Goal: Information Seeking & Learning: Learn about a topic

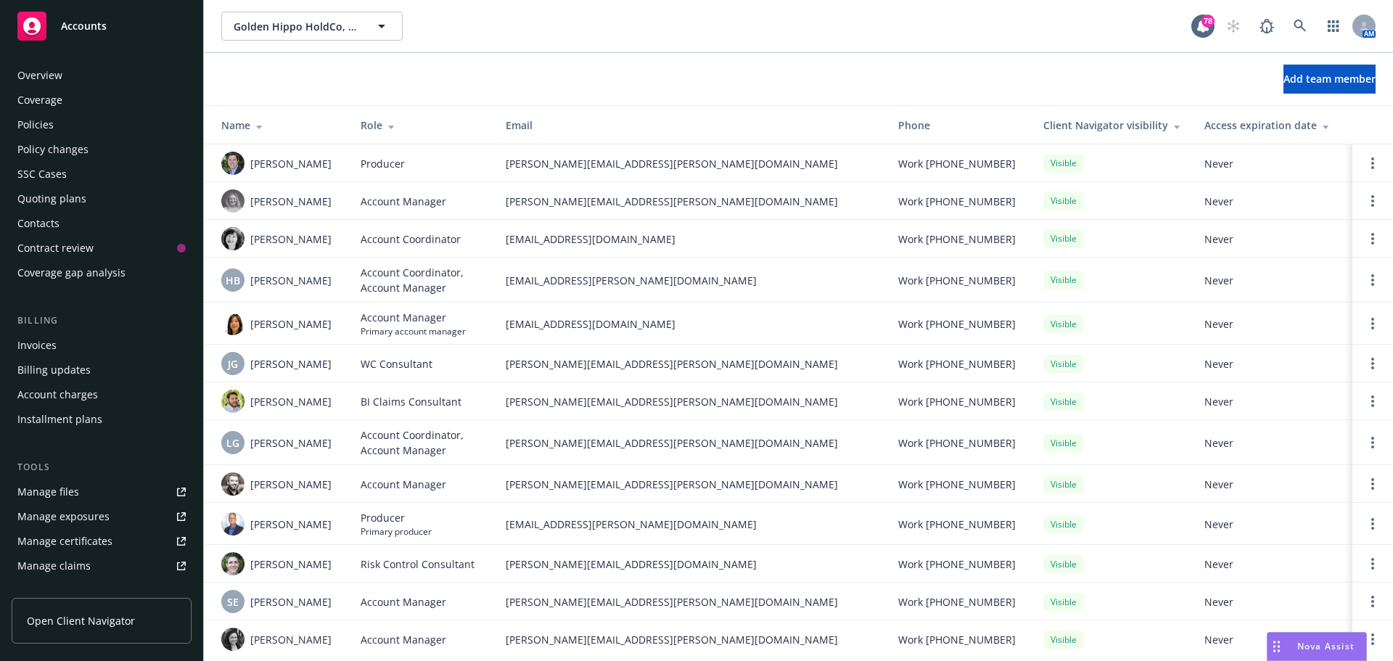
scroll to position [284, 0]
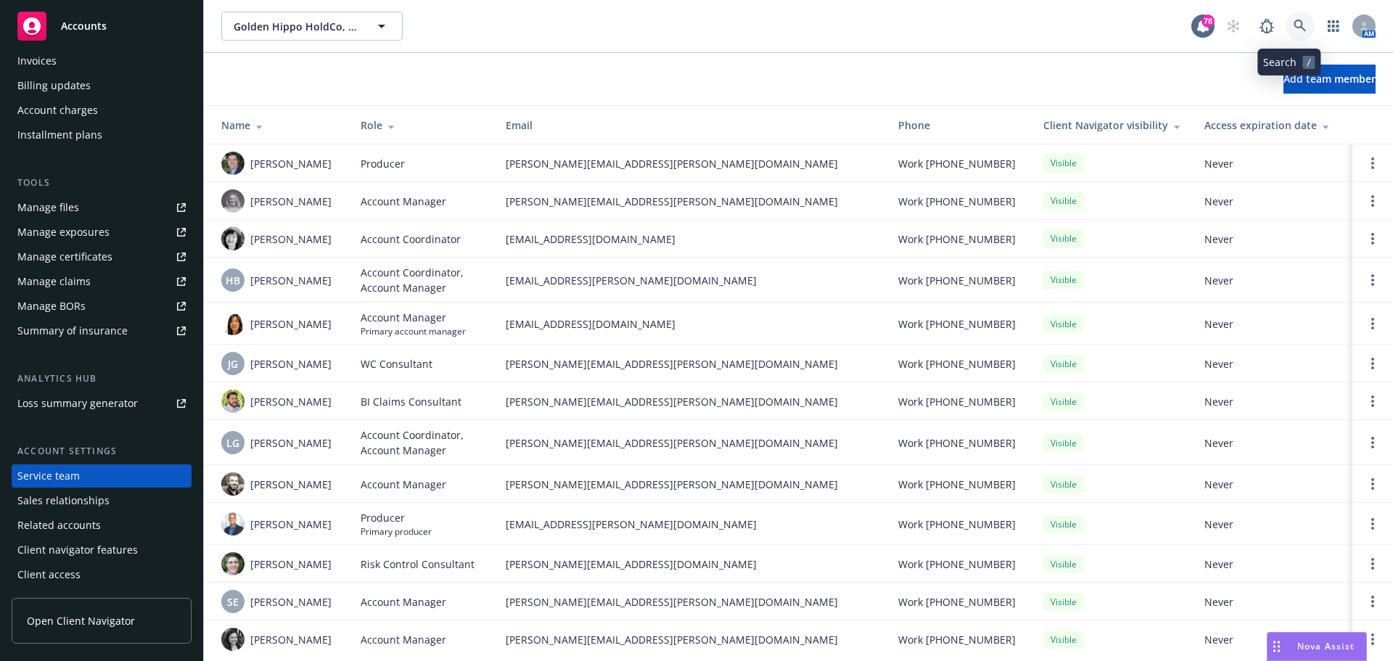
click at [1296, 20] on link at bounding box center [1300, 26] width 29 height 29
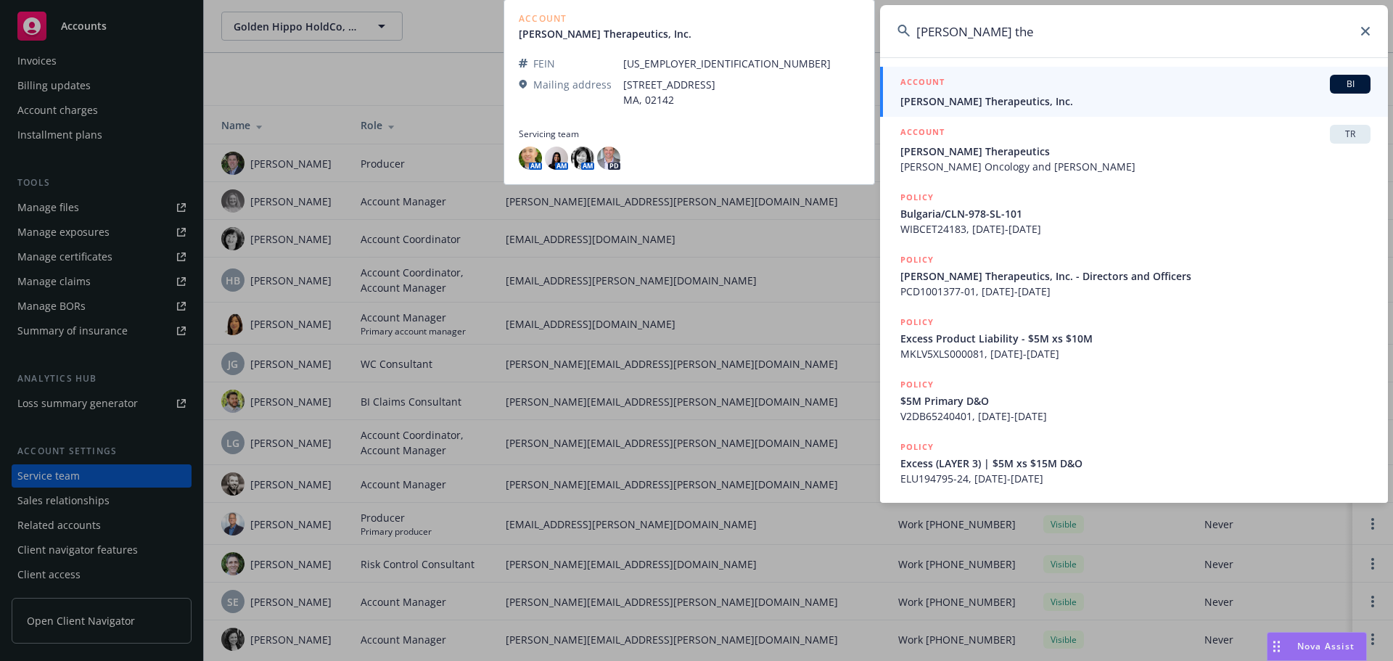
type input "cullinen the"
click at [1001, 99] on span "Cullinan Therapeutics, Inc." at bounding box center [1136, 101] width 470 height 15
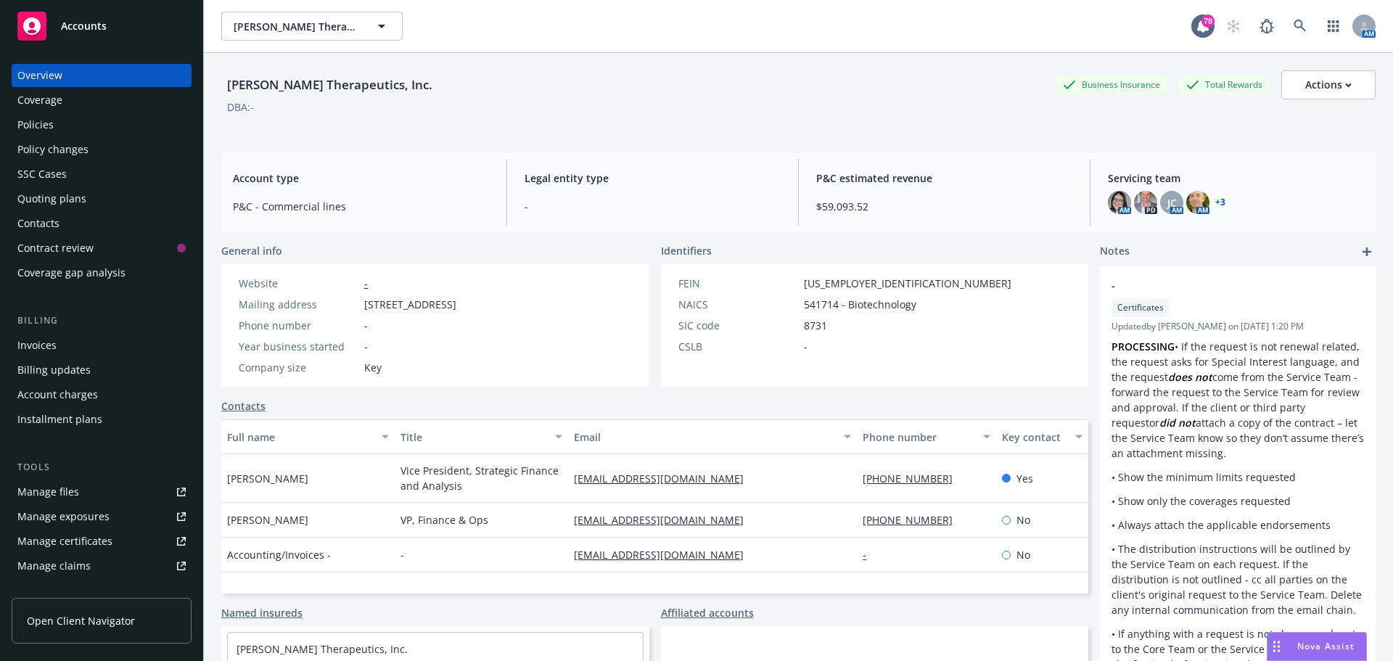
click at [49, 121] on div "Policies" at bounding box center [35, 124] width 36 height 23
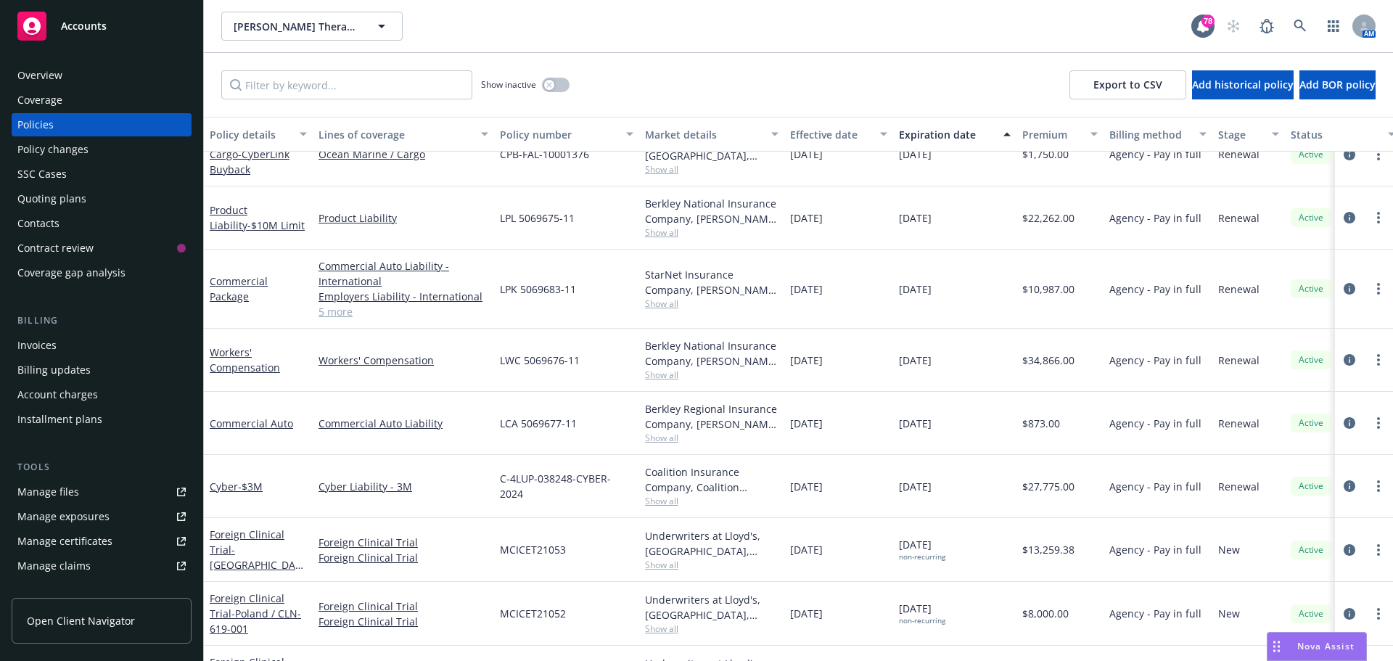
scroll to position [218, 0]
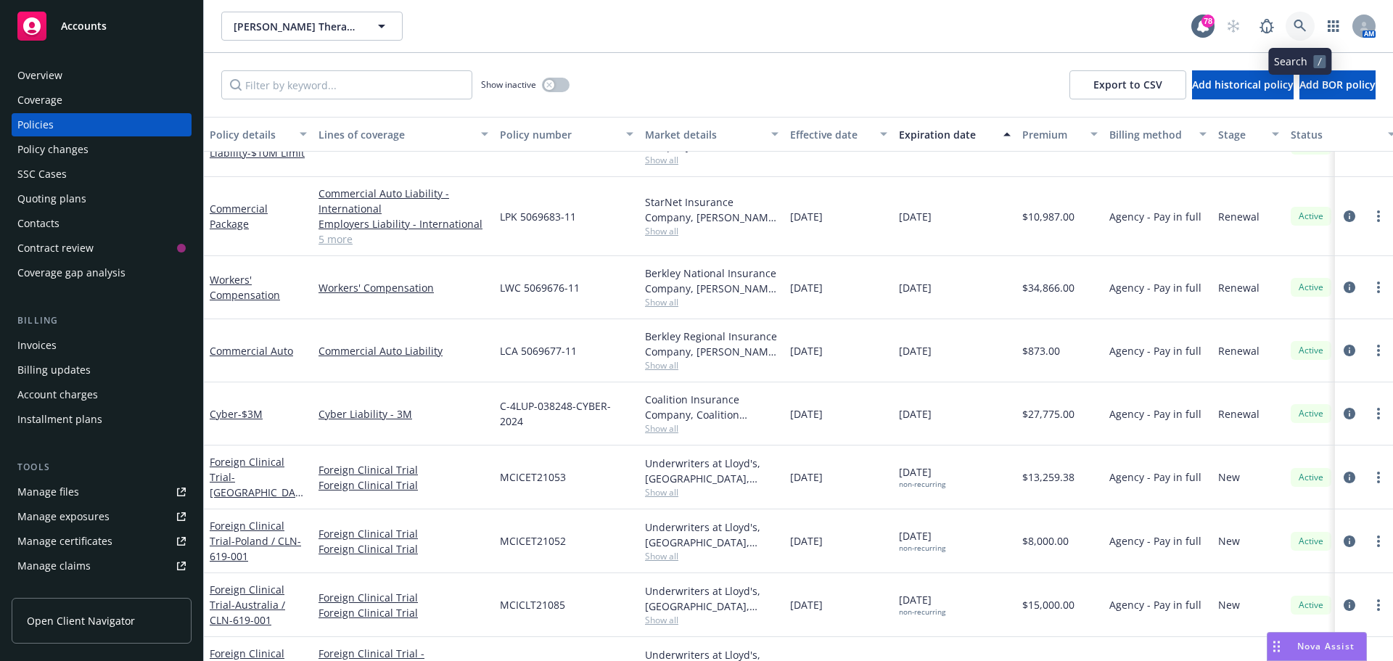
click at [1305, 22] on icon at bounding box center [1300, 26] width 13 height 13
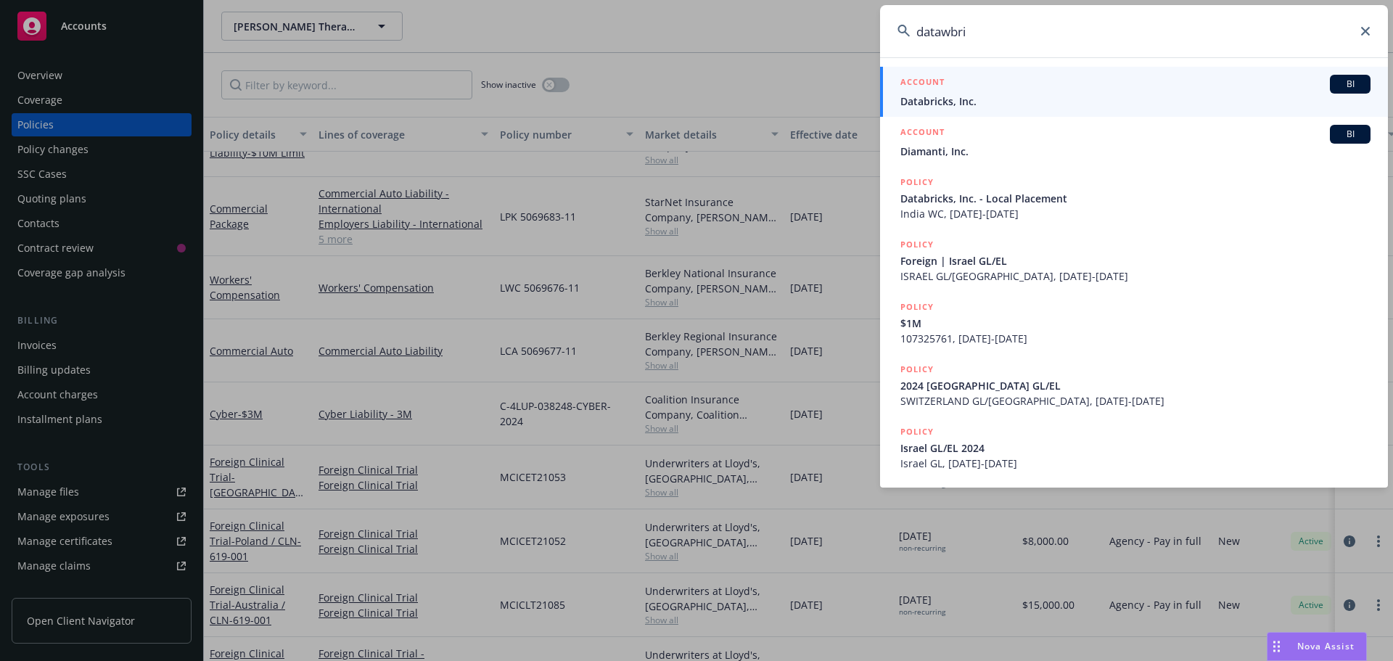
type input "datawbri"
click at [1004, 86] on div "ACCOUNT BI" at bounding box center [1136, 84] width 470 height 19
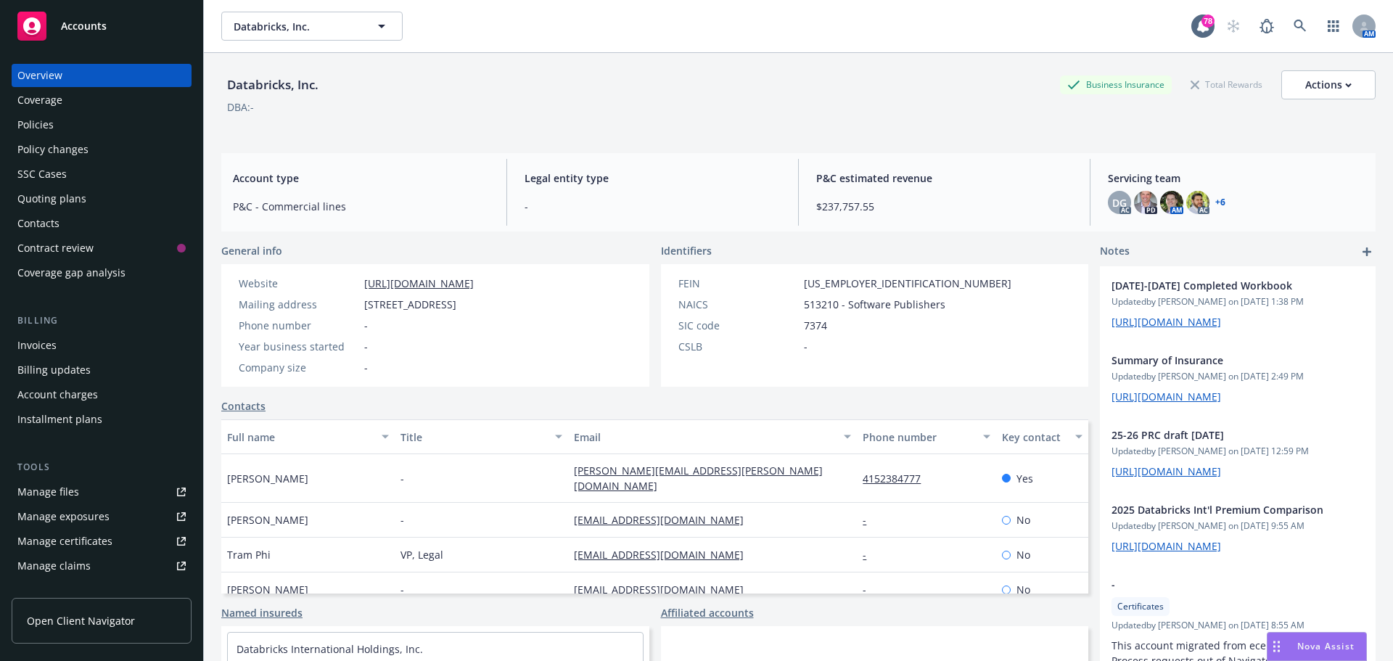
click at [123, 120] on div "Policies" at bounding box center [101, 124] width 168 height 23
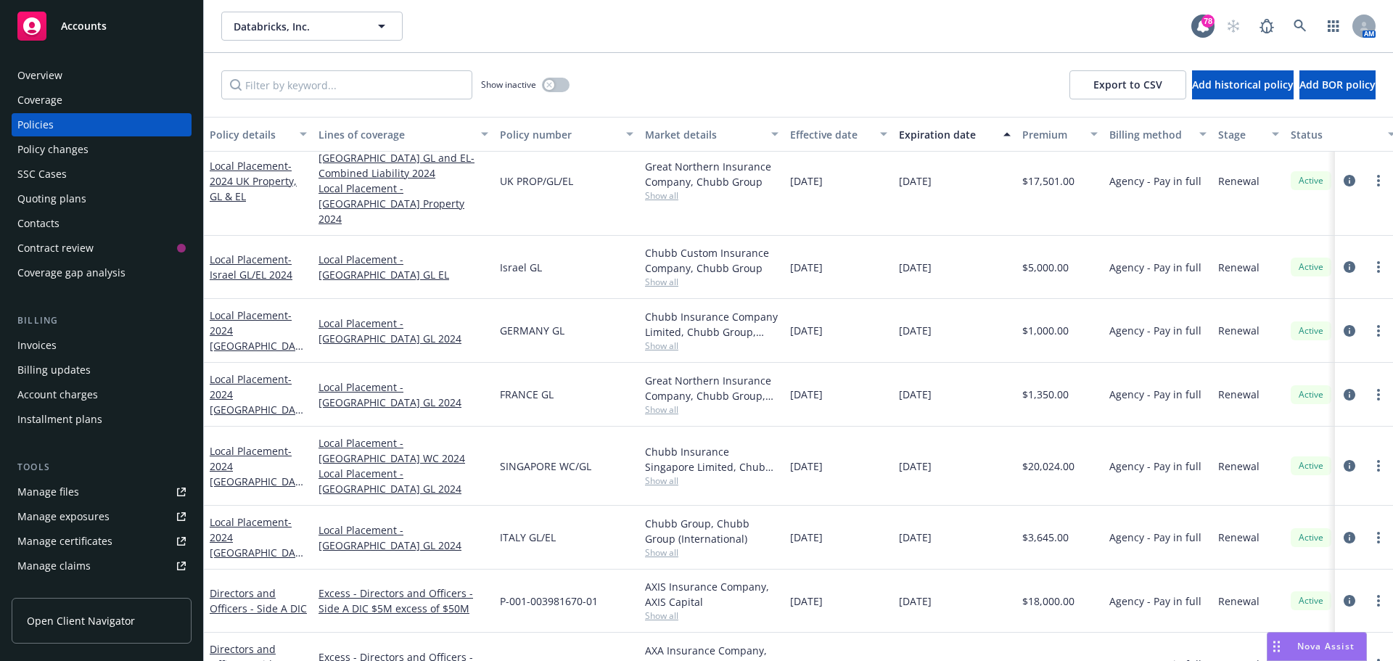
scroll to position [145, 0]
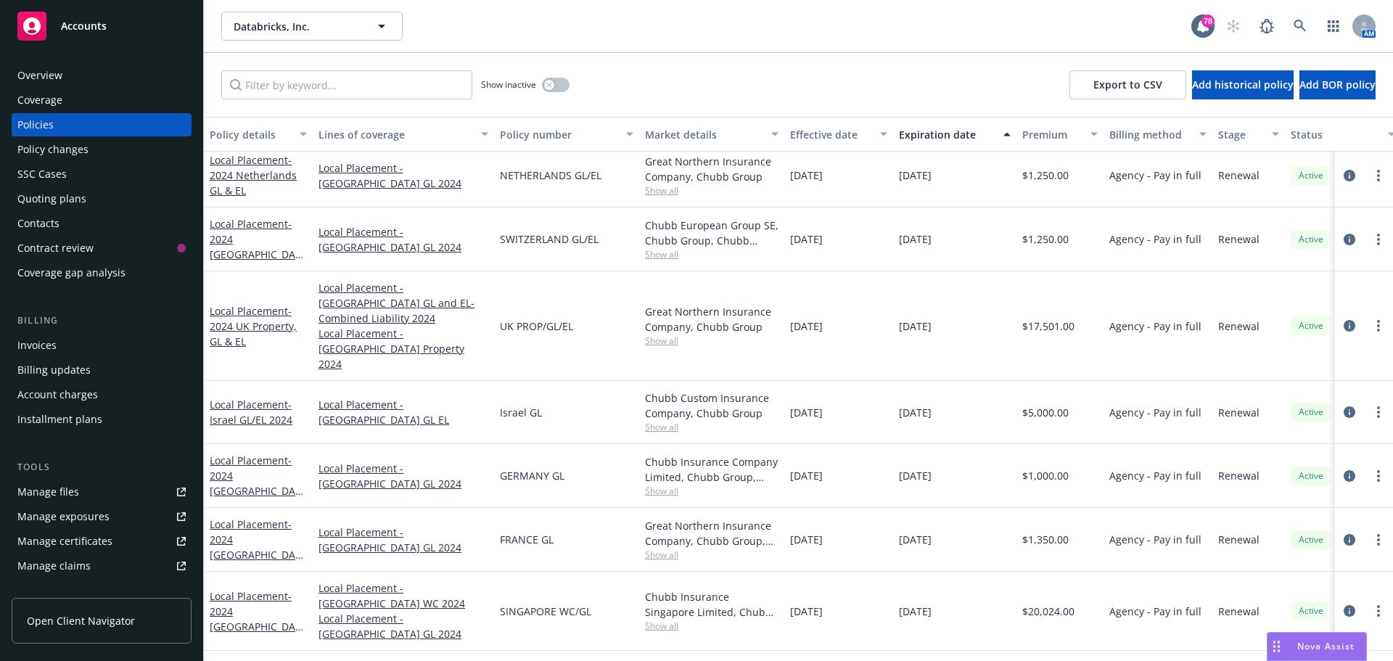
click at [59, 71] on div "Overview" at bounding box center [39, 75] width 45 height 23
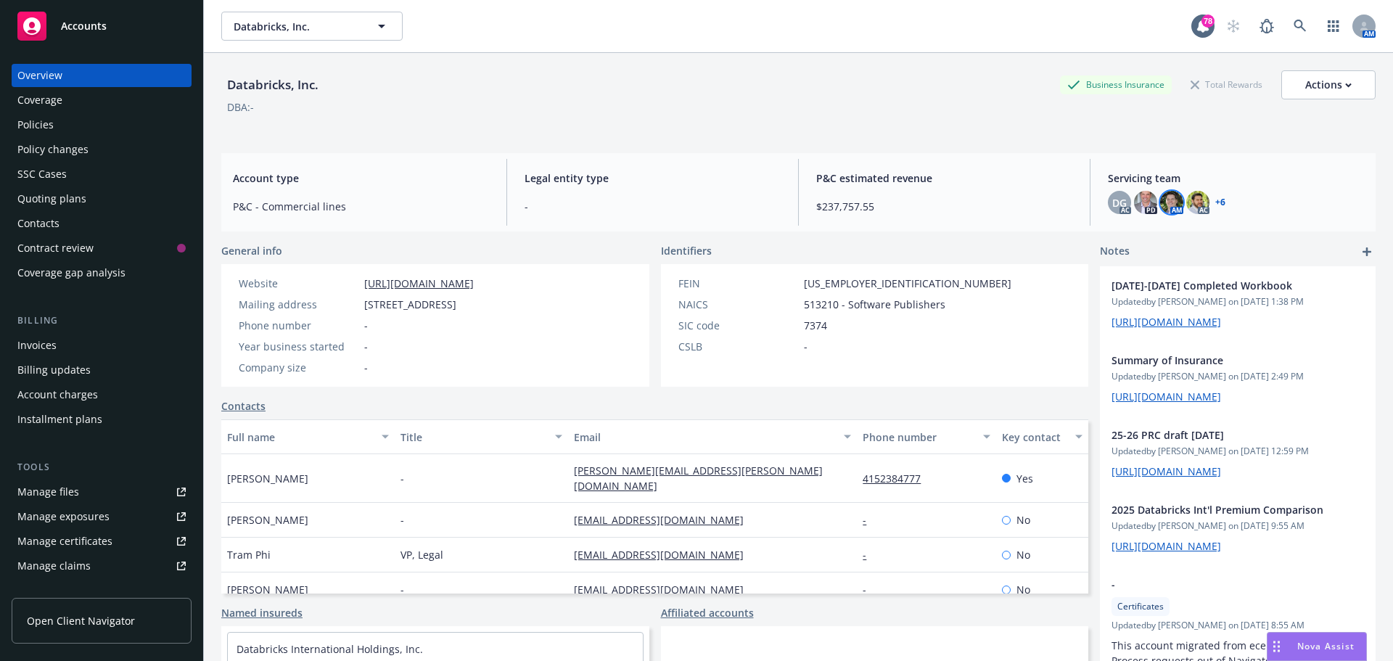
click at [1162, 198] on img at bounding box center [1171, 202] width 23 height 23
click at [1186, 198] on img at bounding box center [1197, 202] width 23 height 23
click at [1215, 199] on link "+ 6" at bounding box center [1220, 202] width 10 height 9
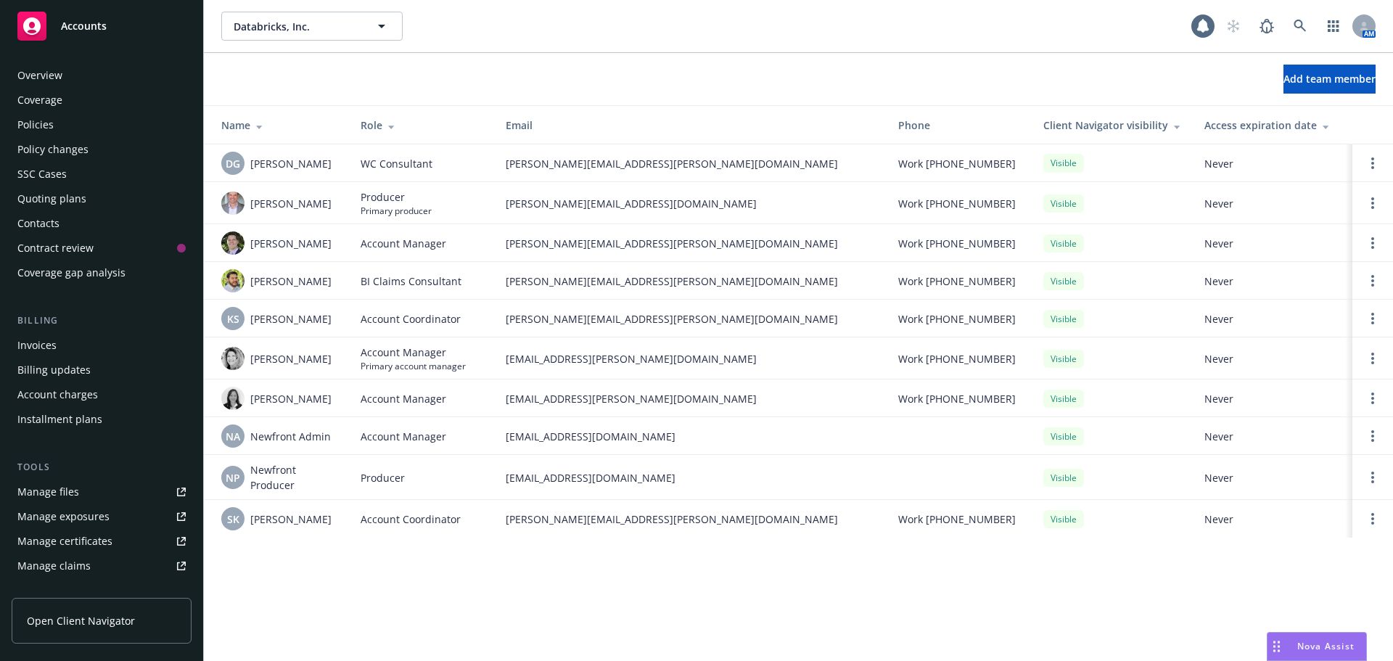
scroll to position [284, 0]
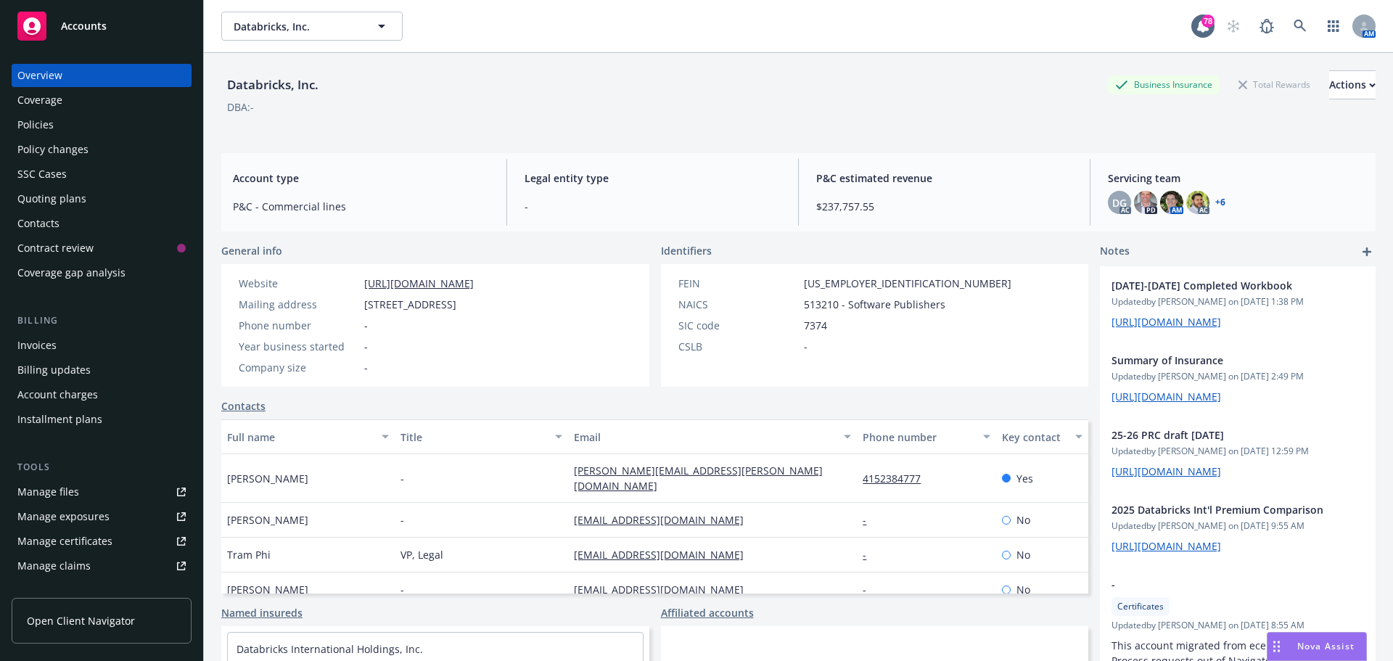
click at [66, 197] on div "Quoting plans" at bounding box center [51, 198] width 69 height 23
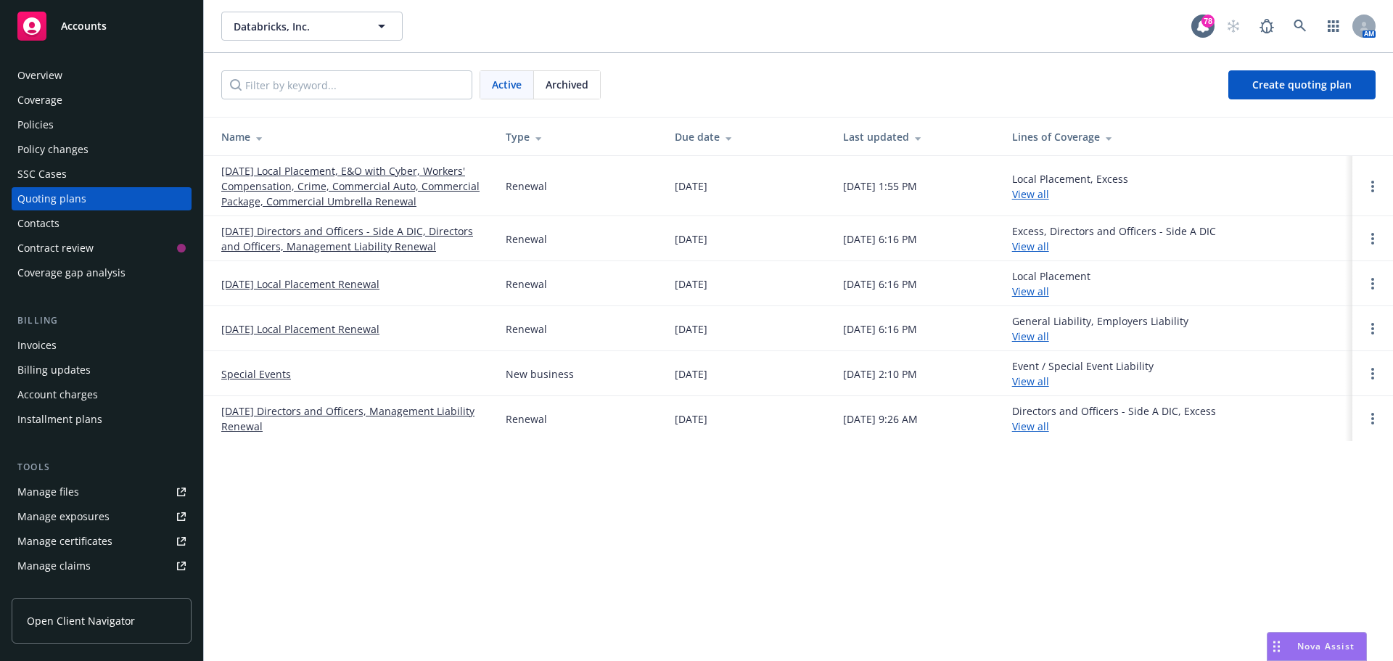
click at [349, 181] on link "[DATE] Local Placement, E&O with Cyber, Workers' Compensation, Crime, Commercia…" at bounding box center [351, 186] width 261 height 46
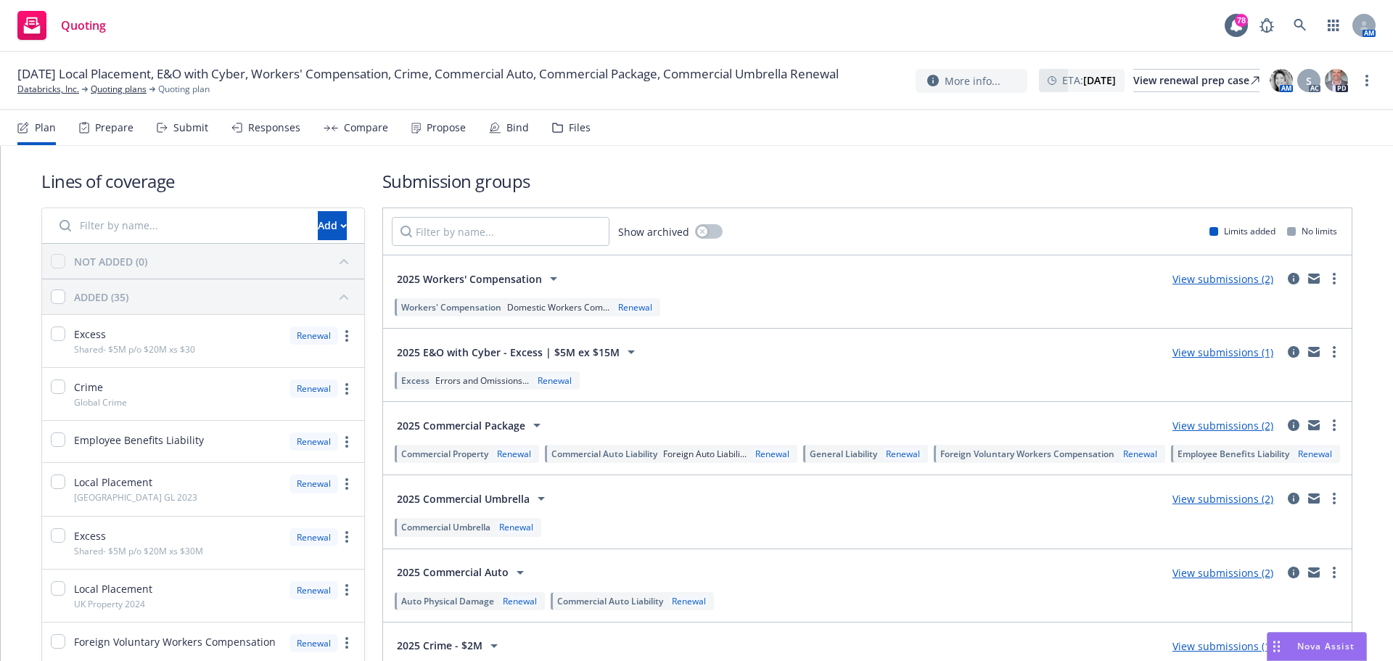
scroll to position [73, 0]
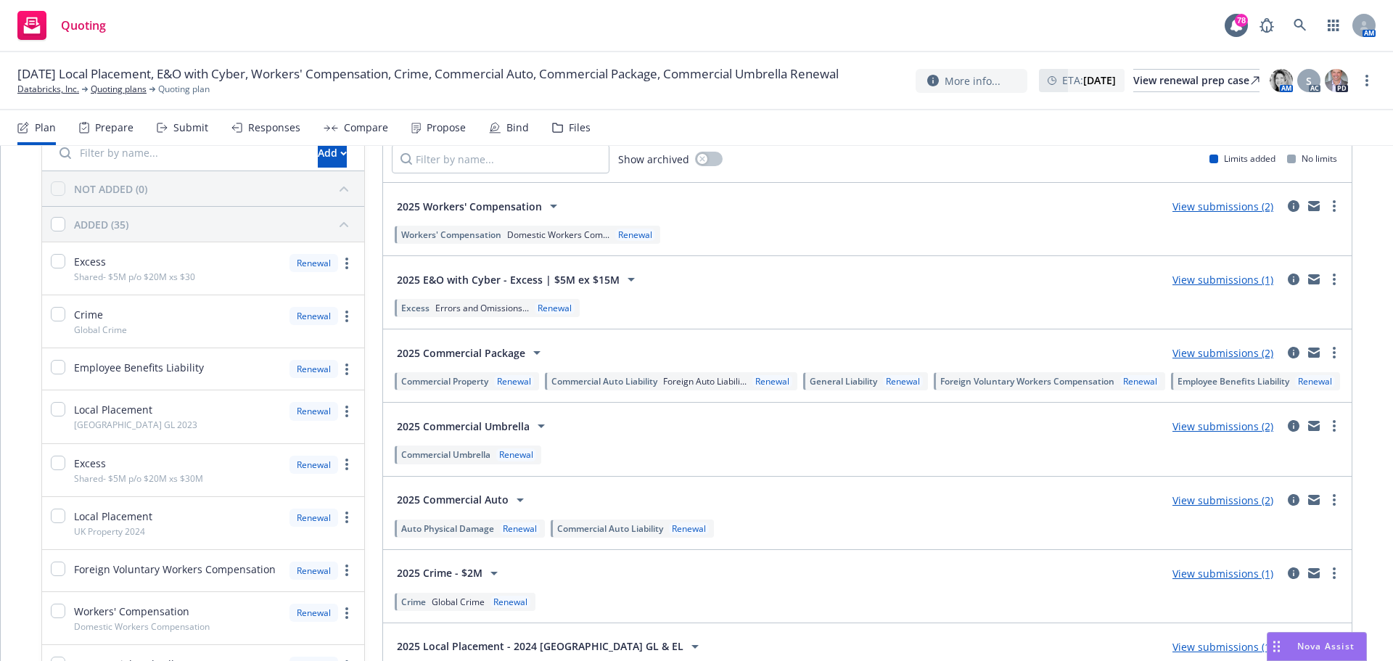
click at [1198, 350] on link "View submissions (2)" at bounding box center [1223, 353] width 101 height 14
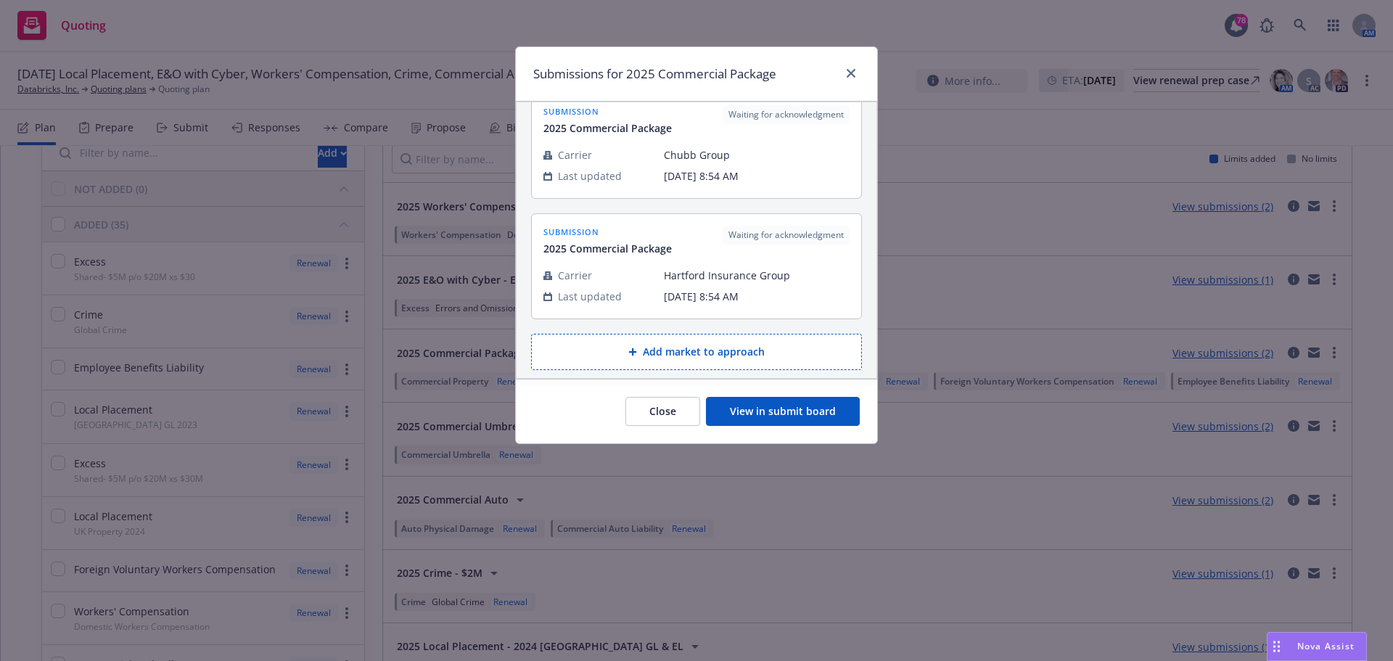
scroll to position [30, 0]
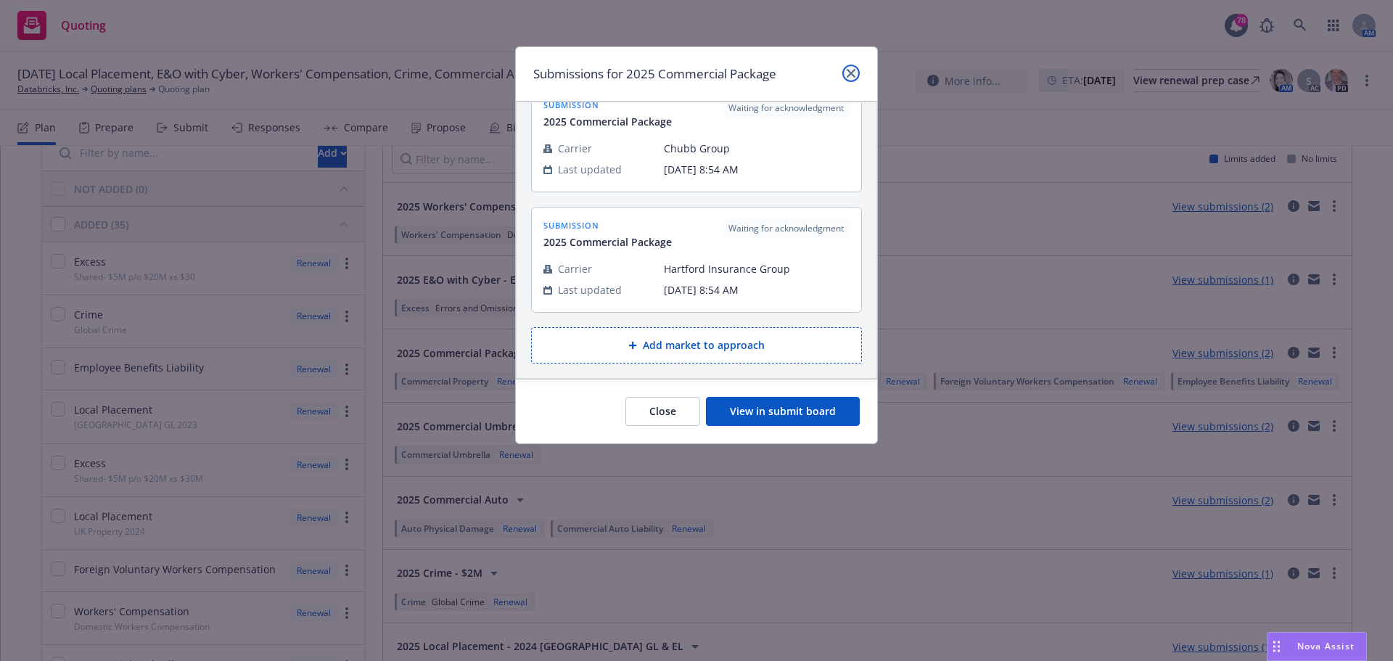
click at [850, 76] on icon "close" at bounding box center [851, 73] width 9 height 9
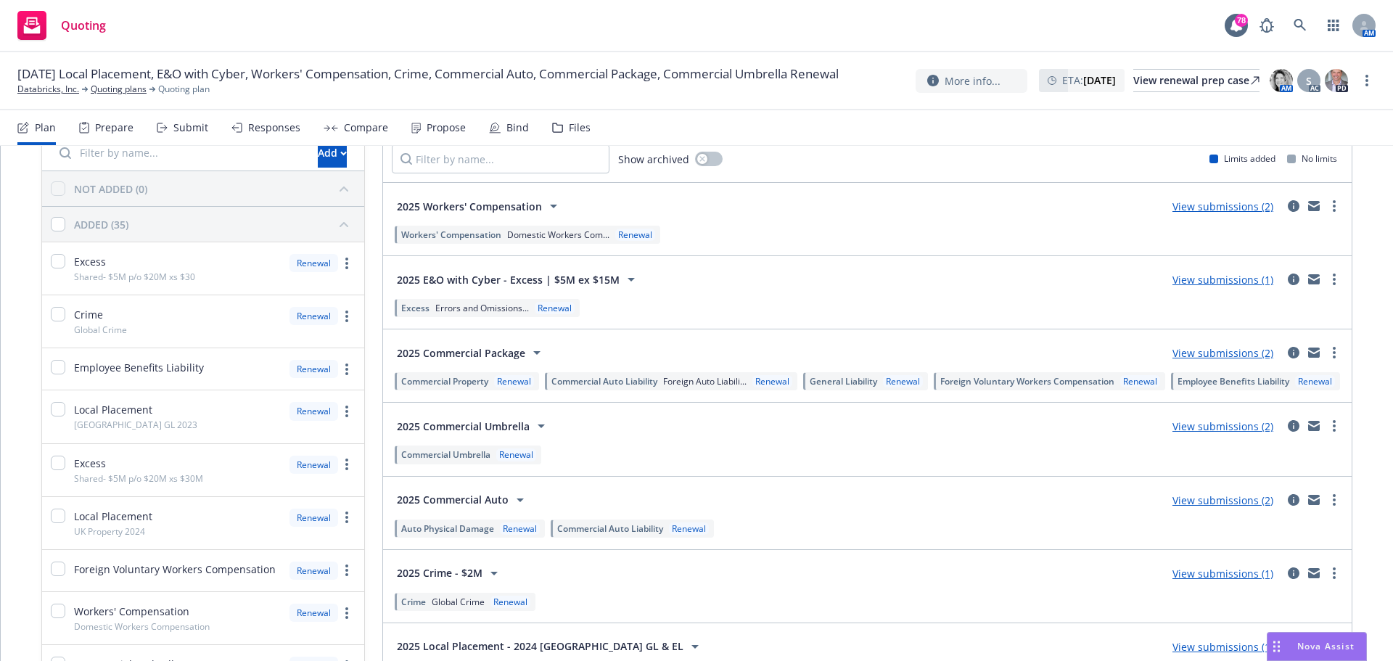
click at [1222, 353] on link "View submissions (2)" at bounding box center [1223, 353] width 101 height 14
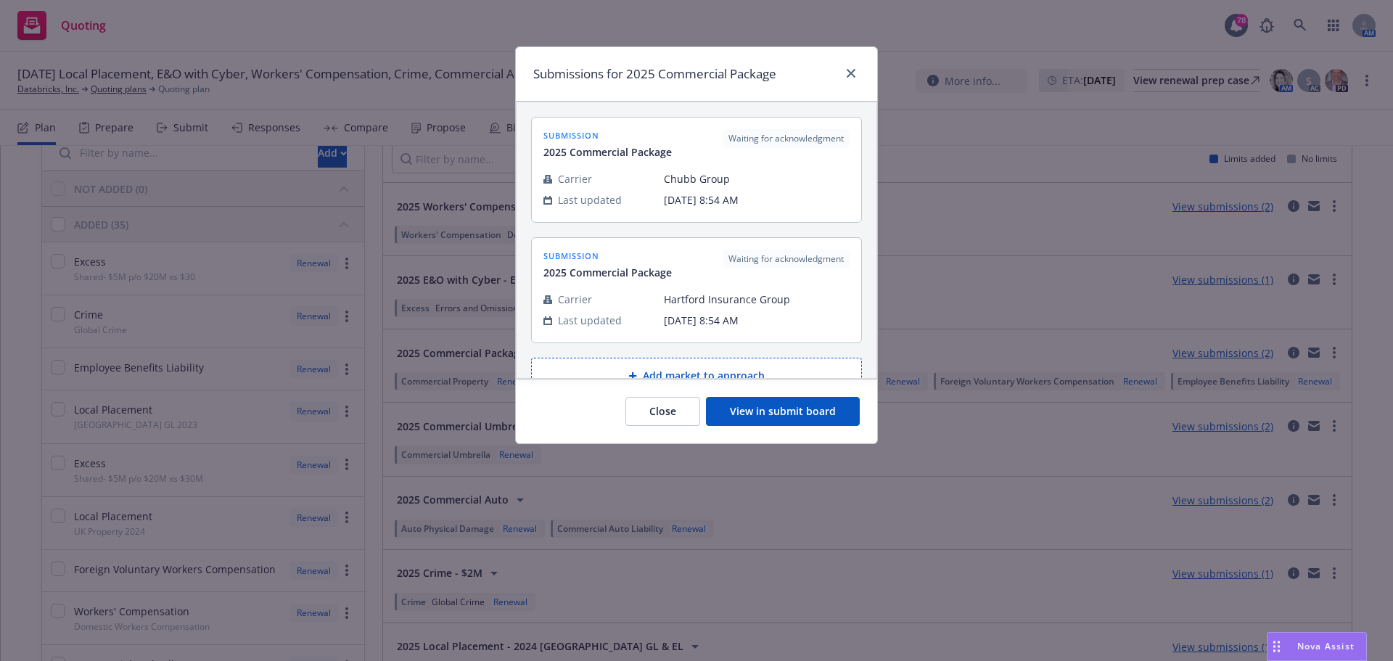
click at [764, 414] on button "View in submit board" at bounding box center [783, 411] width 154 height 29
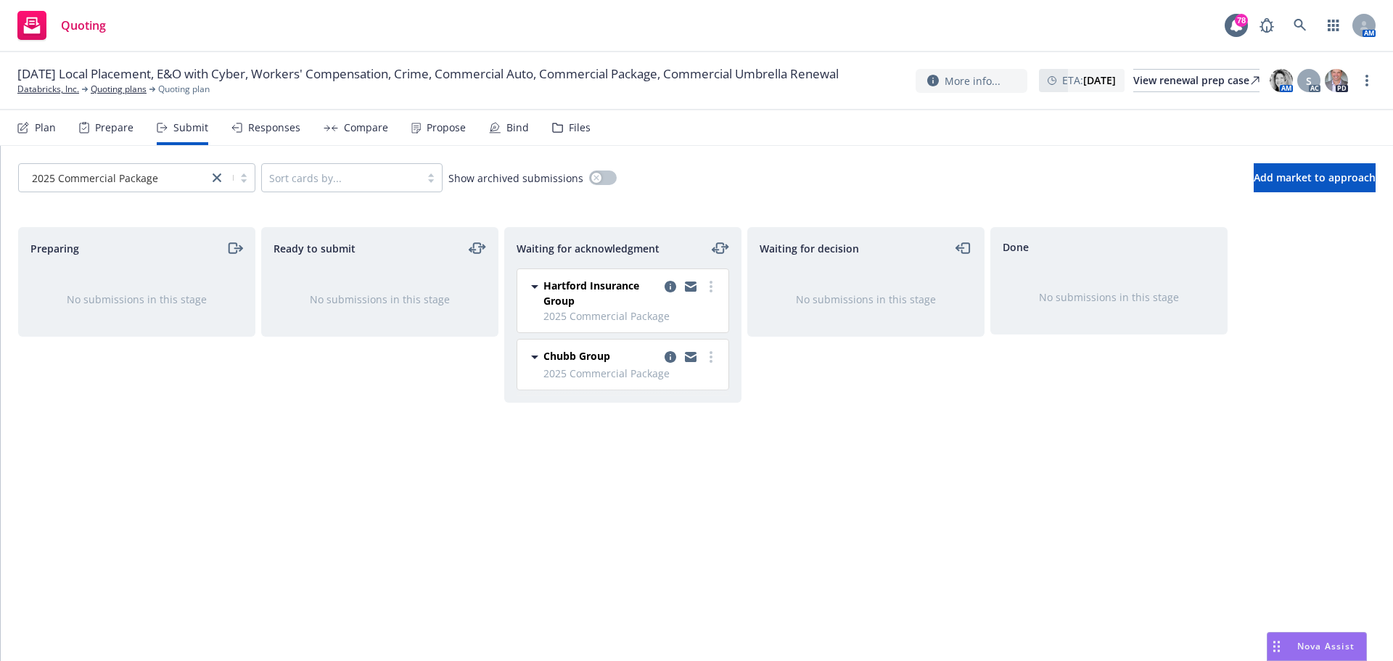
click at [537, 286] on icon at bounding box center [534, 287] width 7 height 4
click at [534, 379] on icon at bounding box center [534, 369] width 17 height 17
click at [689, 286] on icon "copy logging email" at bounding box center [691, 287] width 12 height 10
click at [710, 282] on circle "more" at bounding box center [711, 282] width 3 height 3
click at [721, 364] on div "Hartford Insurance Group [DATE] 8:54 AM Chubb Group [DATE] 8:54 AM" at bounding box center [620, 350] width 230 height 164
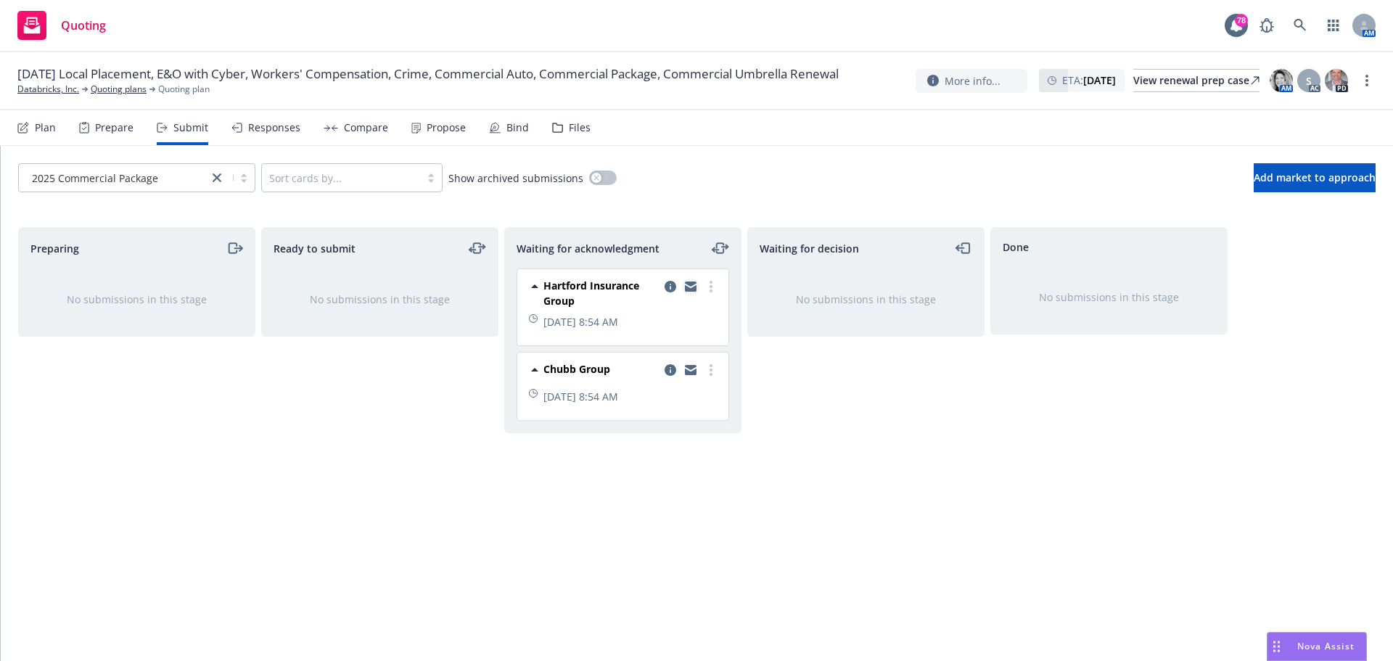
click at [688, 282] on icon "copy logging email" at bounding box center [691, 284] width 12 height 5
click at [689, 280] on link "copy logging email" at bounding box center [690, 286] width 17 height 17
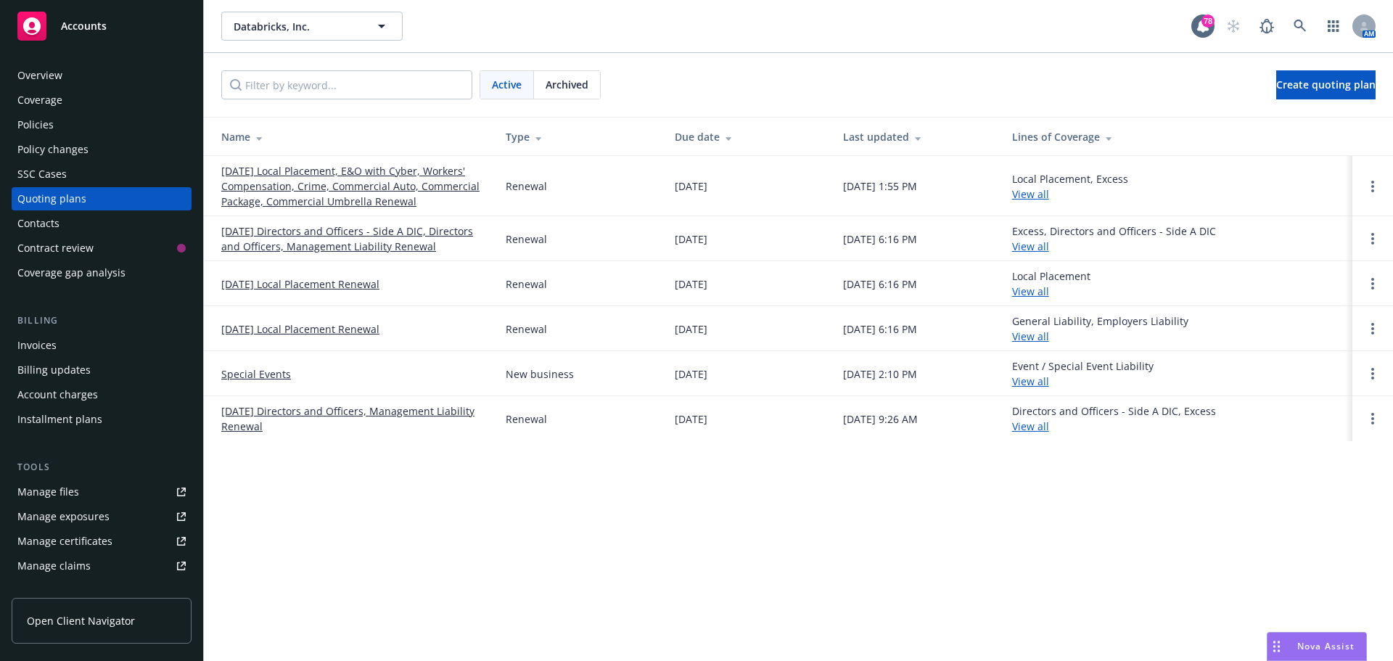
click at [54, 115] on div "Policies" at bounding box center [101, 124] width 168 height 23
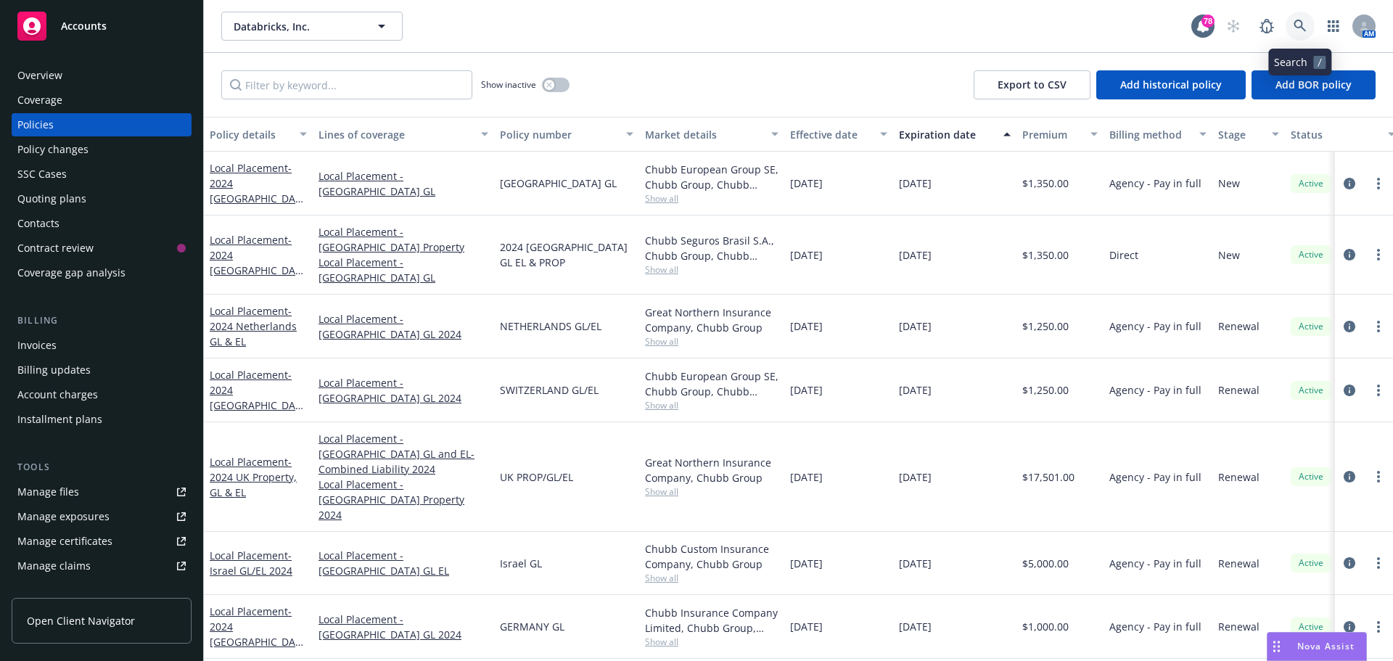
click at [1293, 30] on link at bounding box center [1300, 26] width 29 height 29
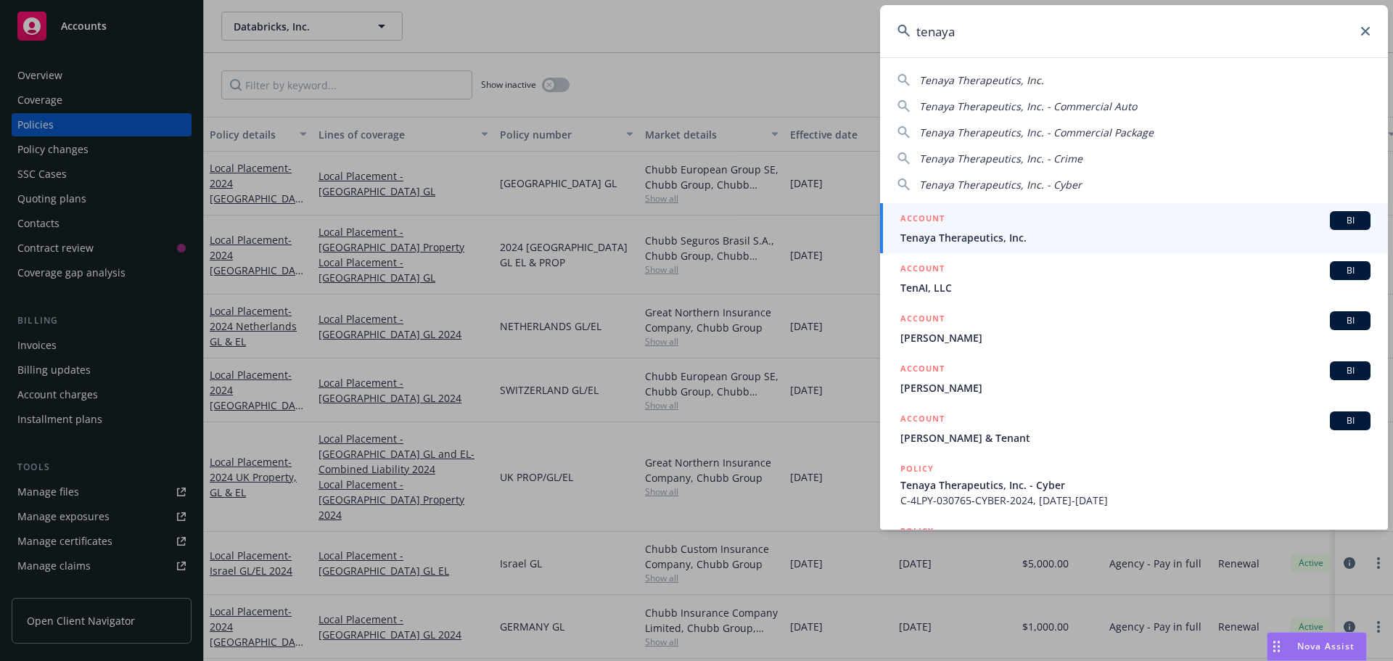
type input "tenaya"
click at [1063, 220] on div "ACCOUNT BI" at bounding box center [1136, 220] width 470 height 19
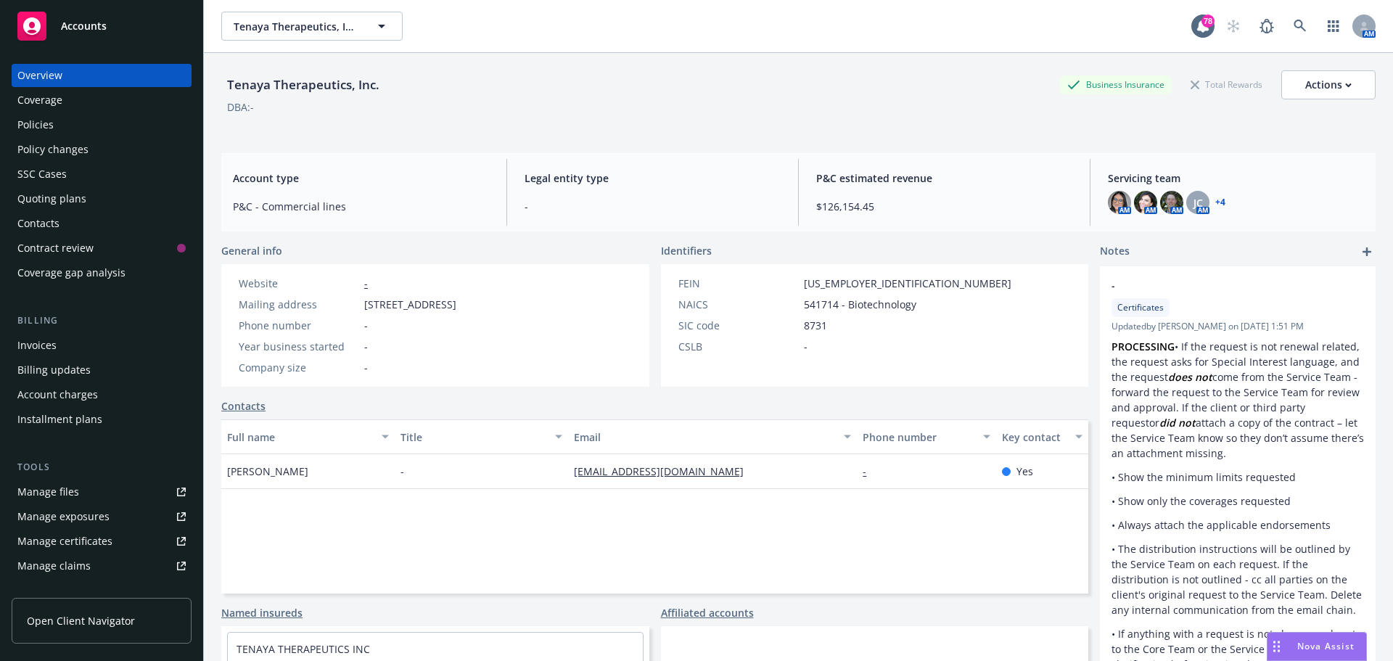
click at [80, 123] on div "Policies" at bounding box center [101, 124] width 168 height 23
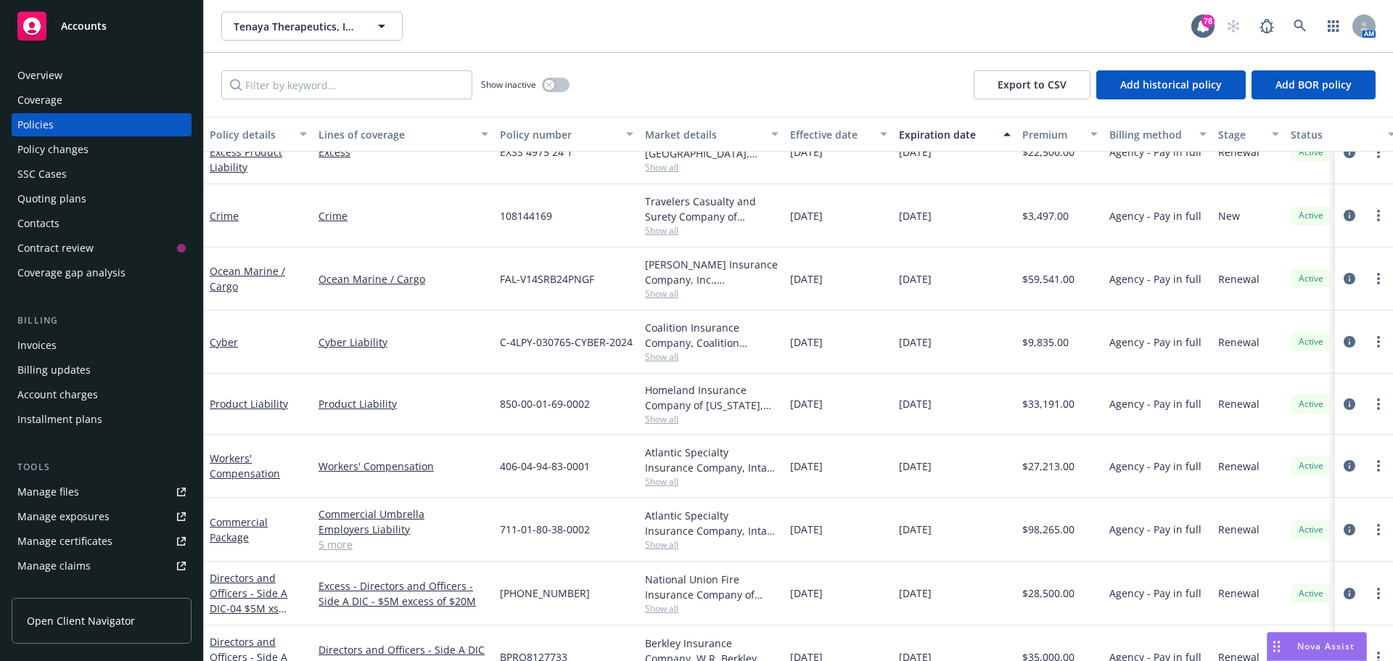
scroll to position [218, 0]
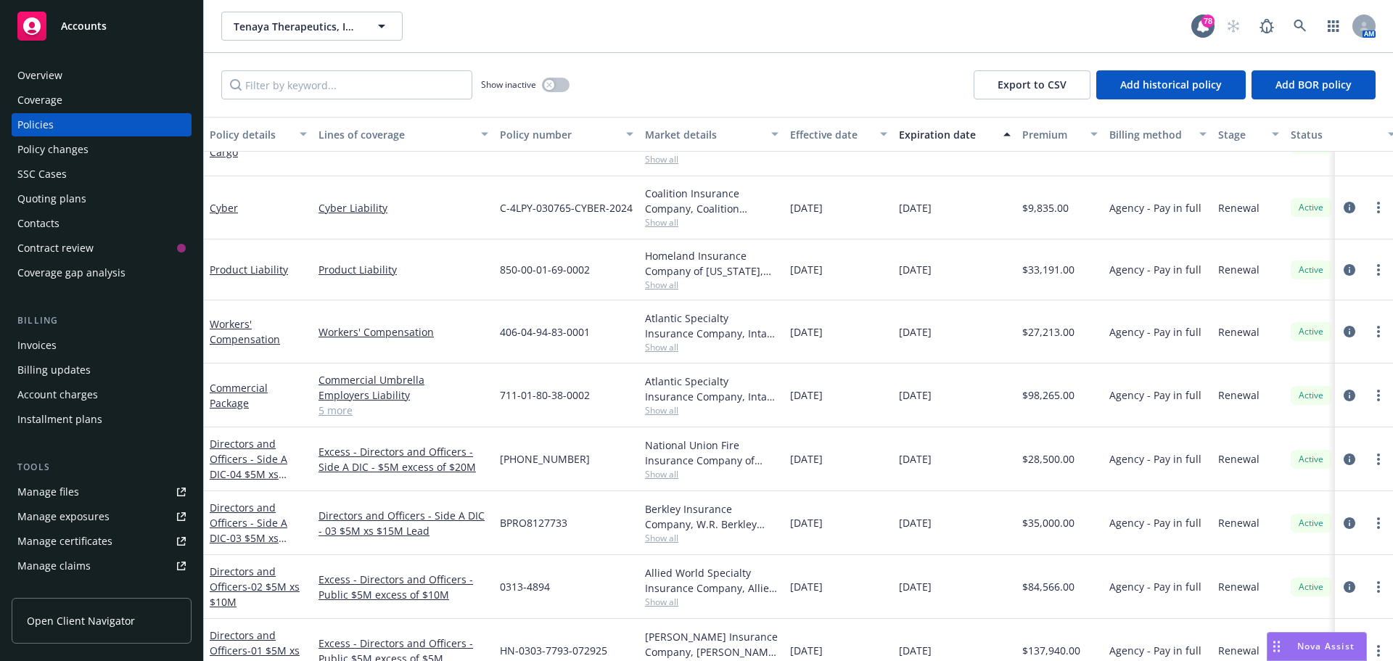
click at [51, 72] on div "Overview" at bounding box center [39, 75] width 45 height 23
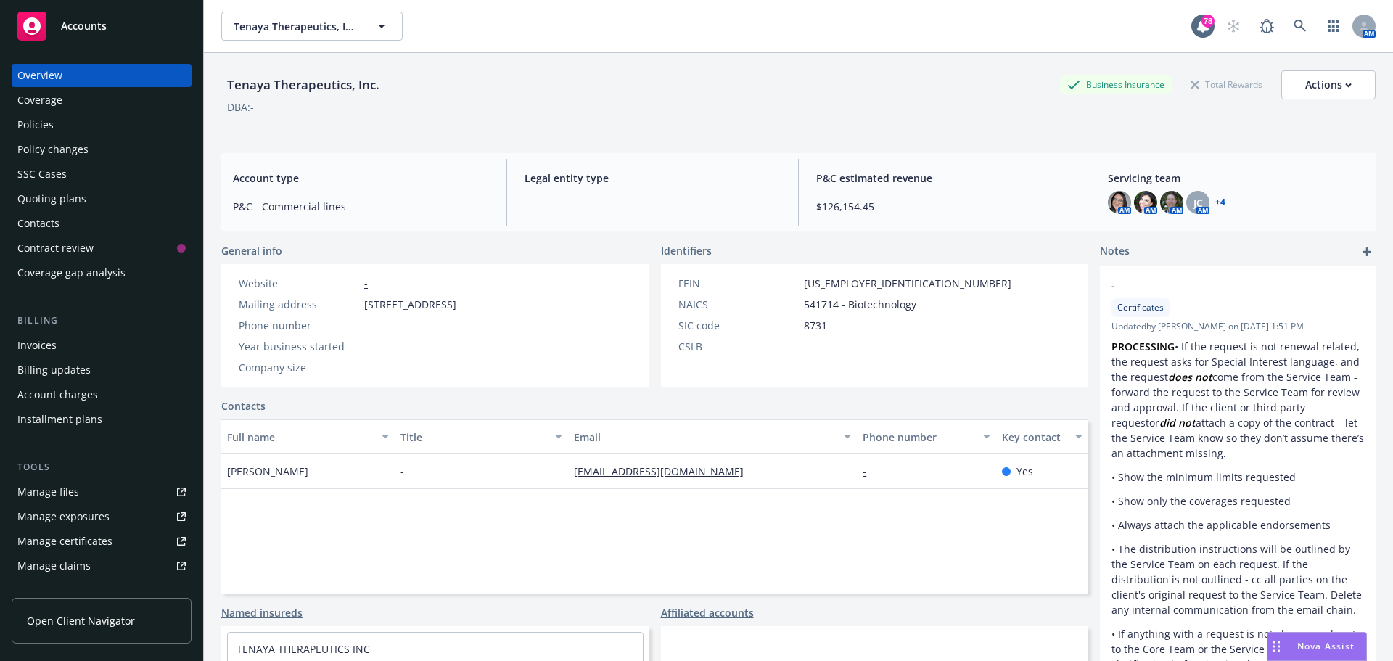
click at [73, 129] on div "Policies" at bounding box center [101, 124] width 168 height 23
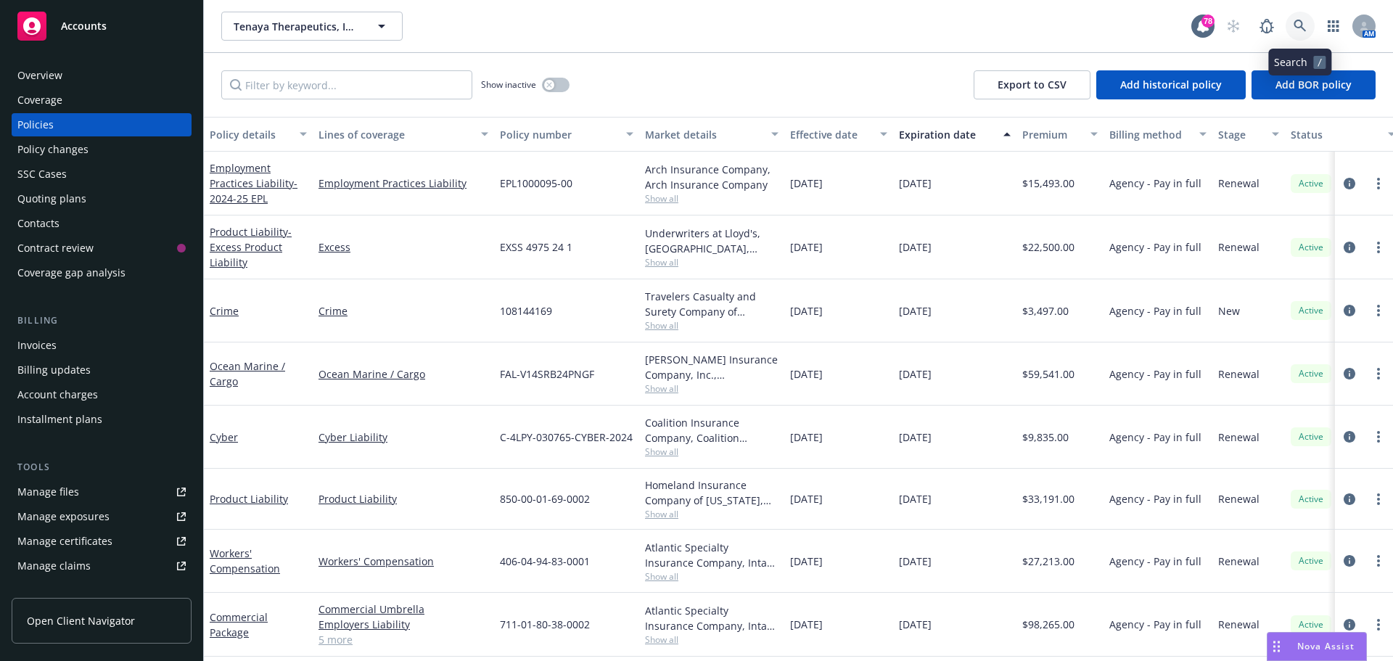
click at [1303, 28] on icon at bounding box center [1300, 26] width 12 height 12
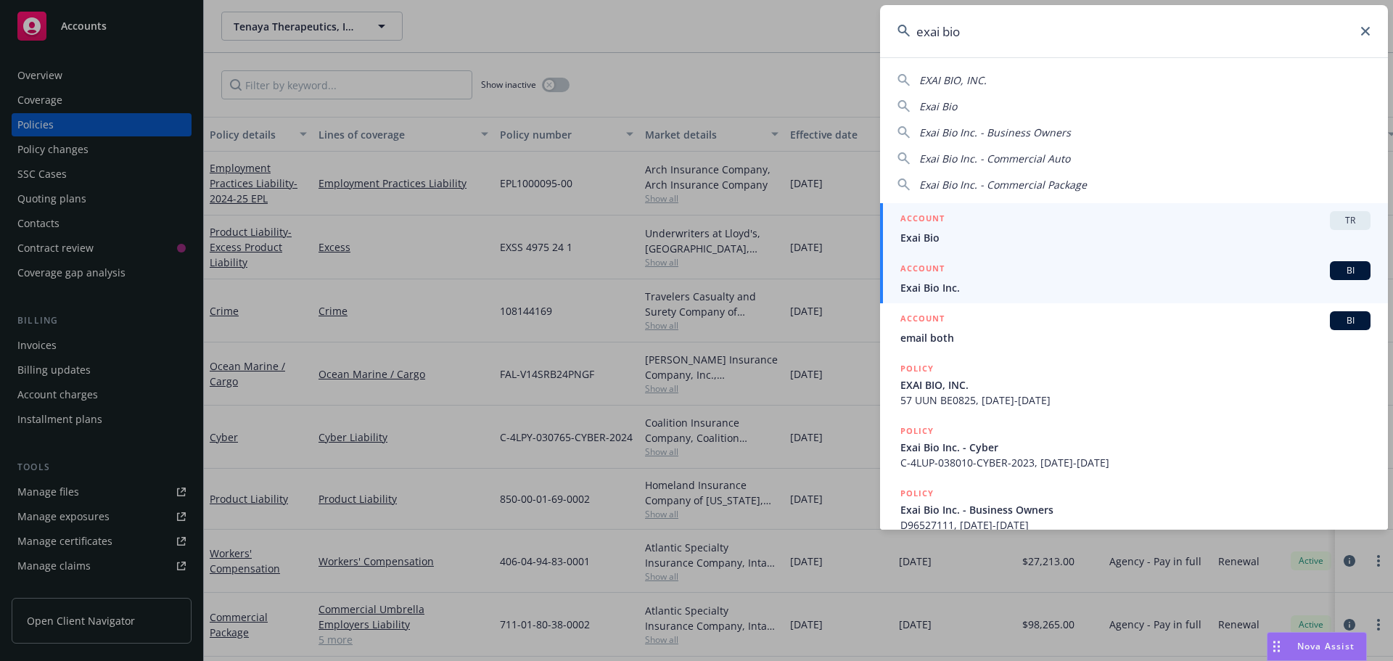
type input "exai bio"
click at [952, 278] on div "ACCOUNT BI" at bounding box center [1136, 270] width 470 height 19
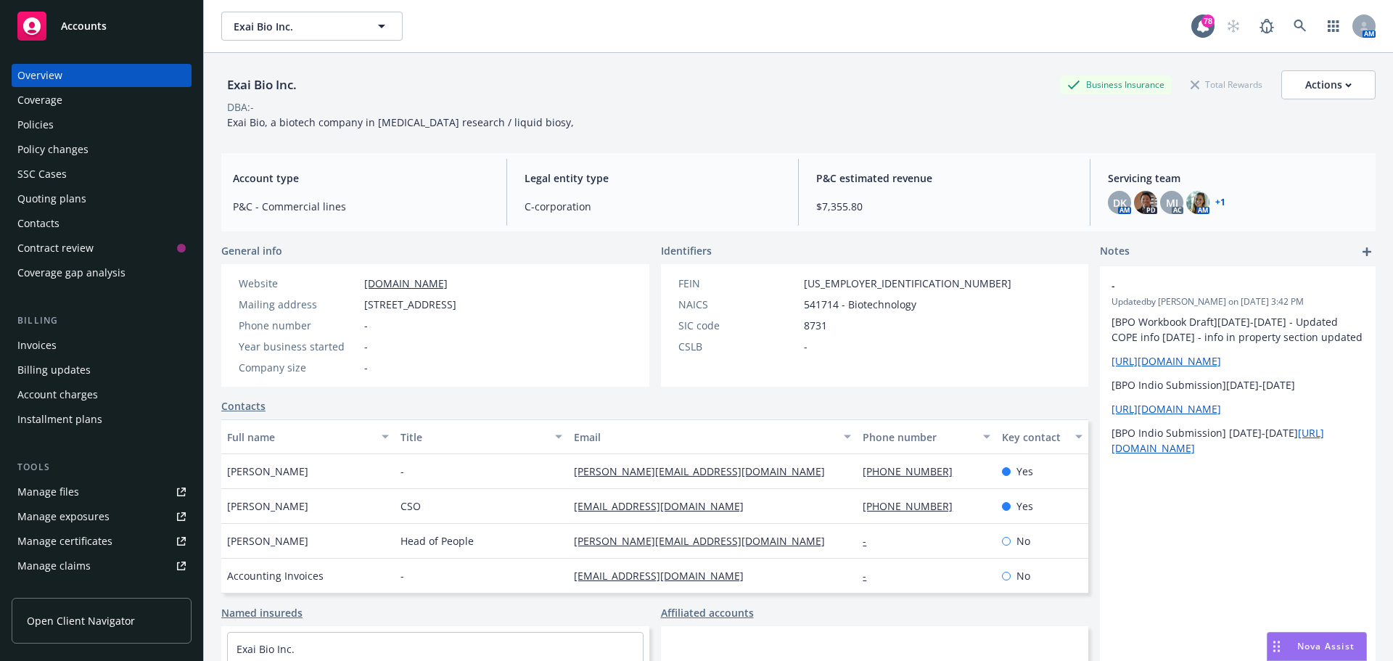
click at [108, 119] on div "Policies" at bounding box center [101, 124] width 168 height 23
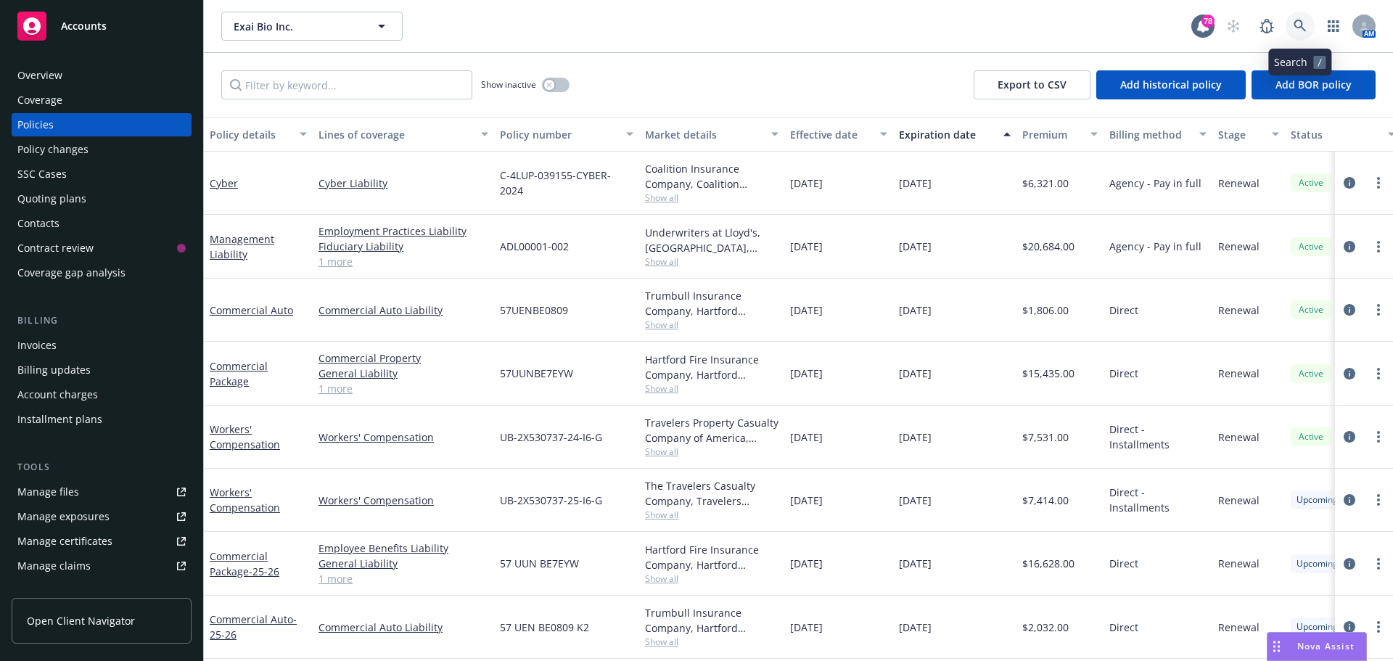
click at [1300, 25] on icon at bounding box center [1300, 26] width 13 height 13
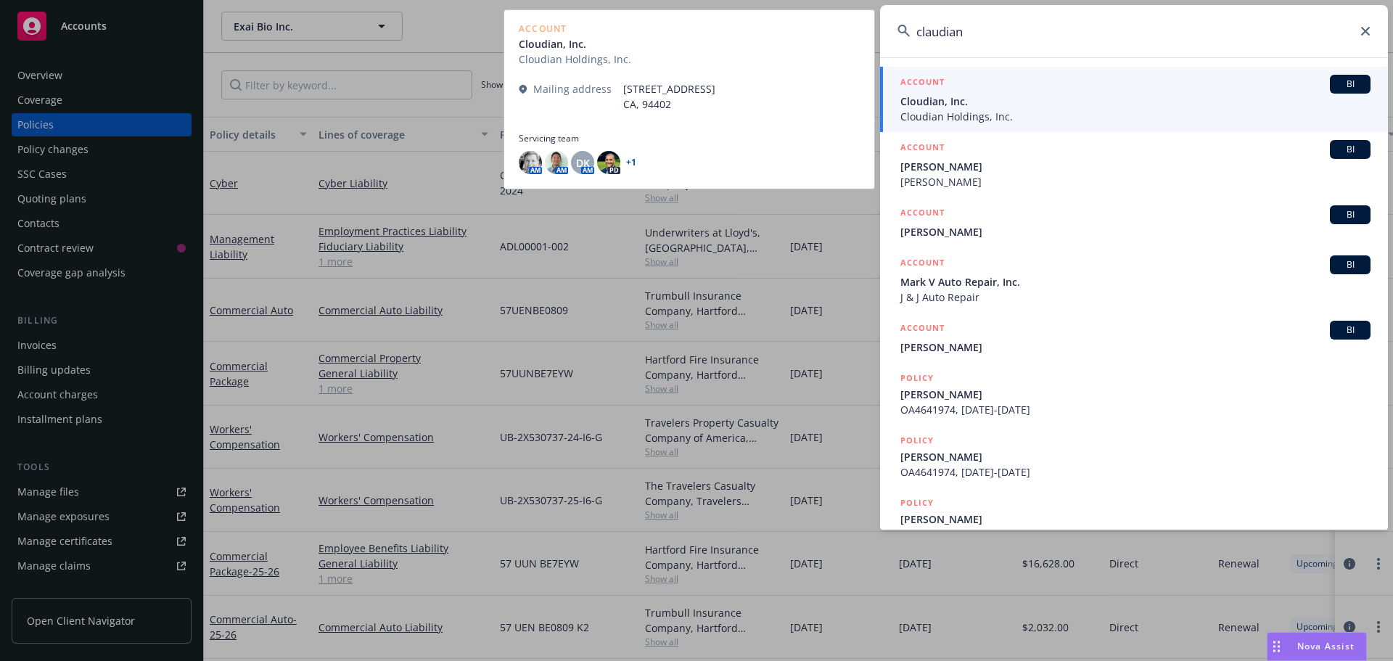
type input "claudian"
click at [972, 99] on span "Cloudian, Inc." at bounding box center [1136, 101] width 470 height 15
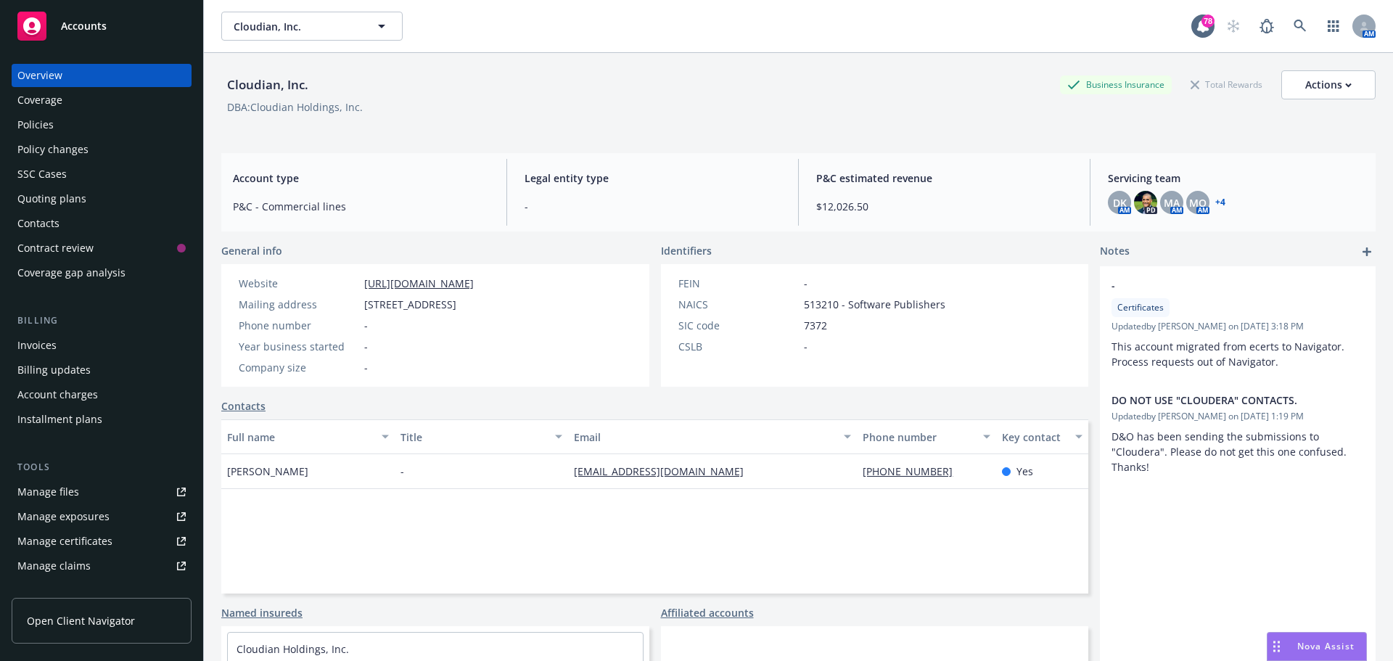
click at [71, 124] on div "Policies" at bounding box center [101, 124] width 168 height 23
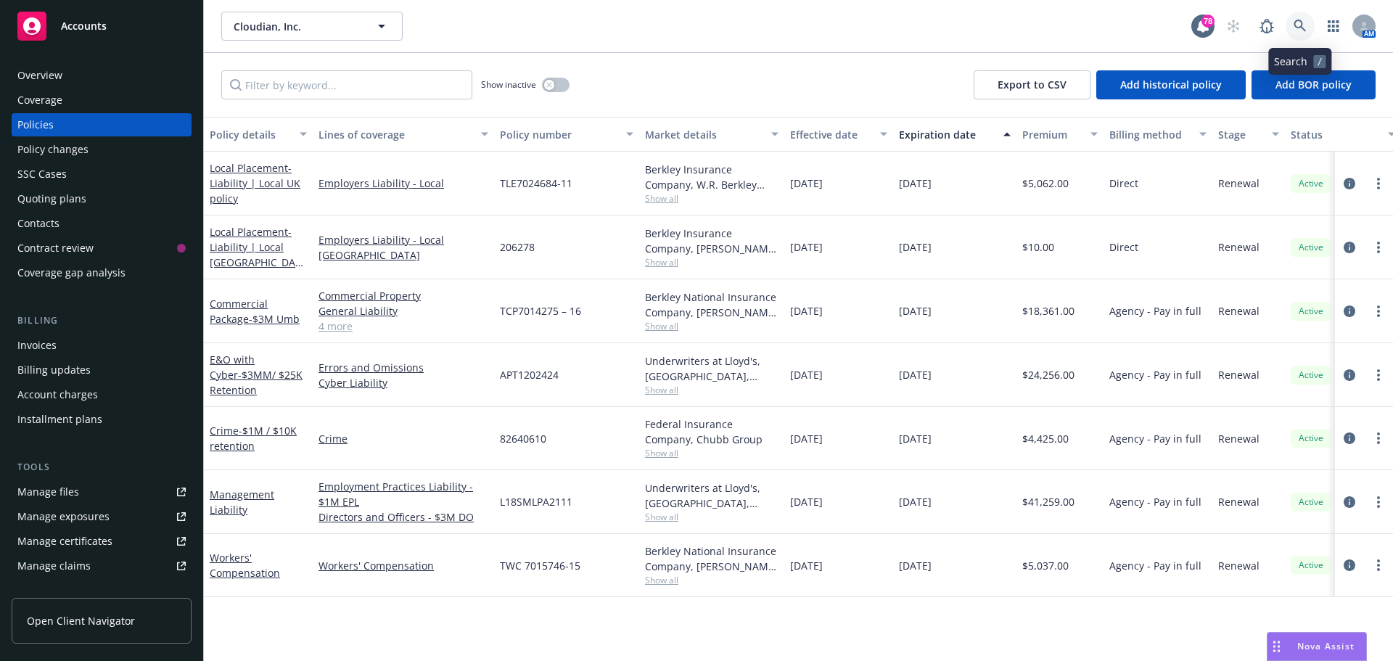
click at [1303, 28] on icon at bounding box center [1300, 26] width 12 height 12
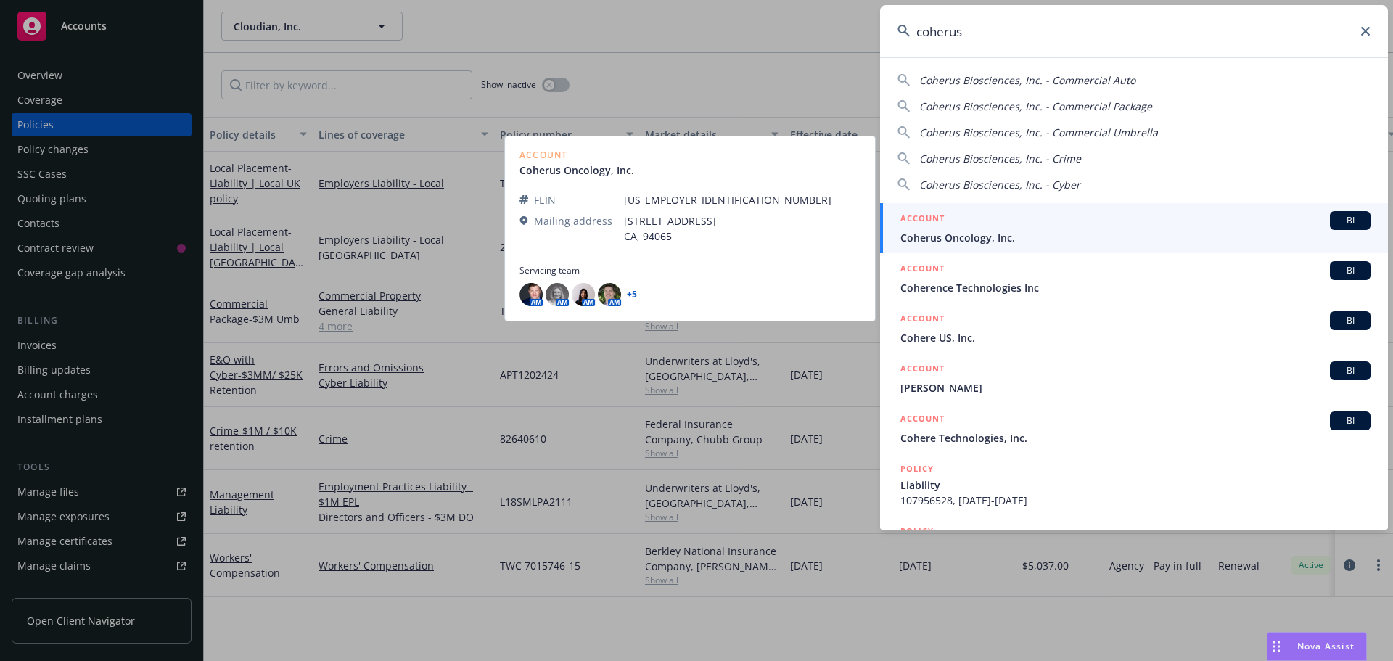
type input "coherus"
click at [977, 232] on span "Coherus Oncology, Inc." at bounding box center [1136, 237] width 470 height 15
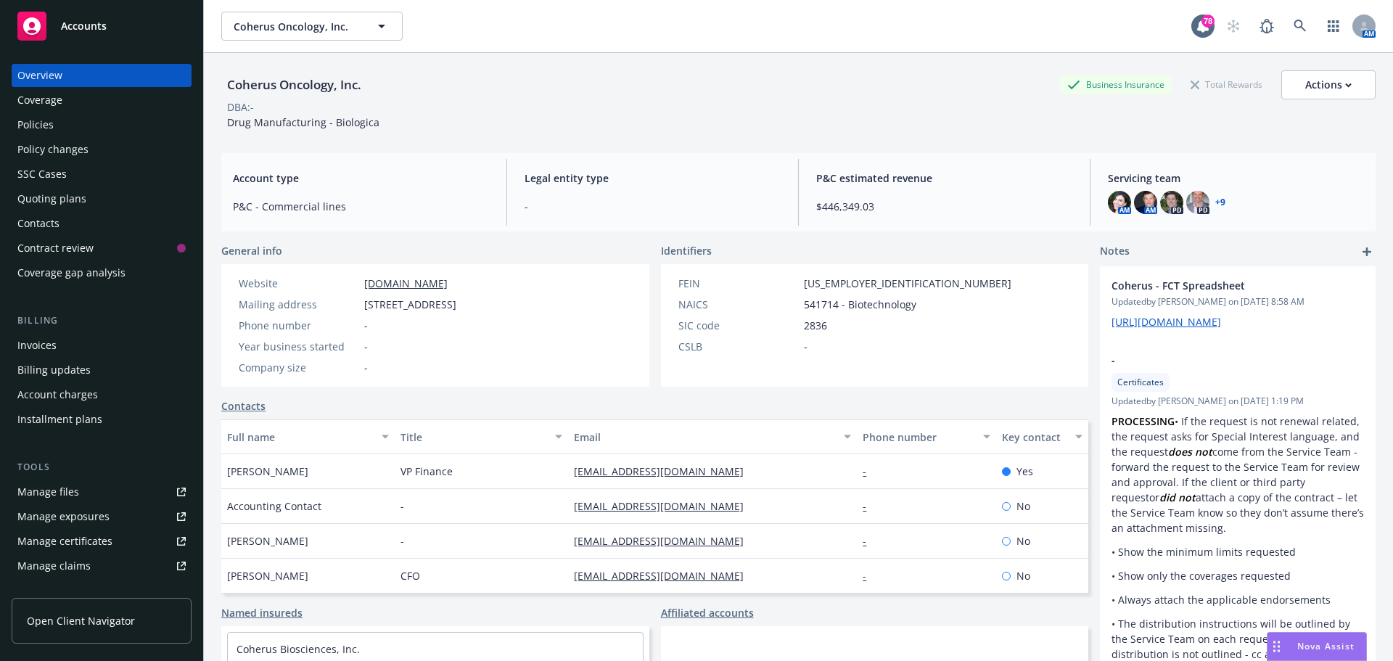
click at [54, 118] on div "Policies" at bounding box center [101, 124] width 168 height 23
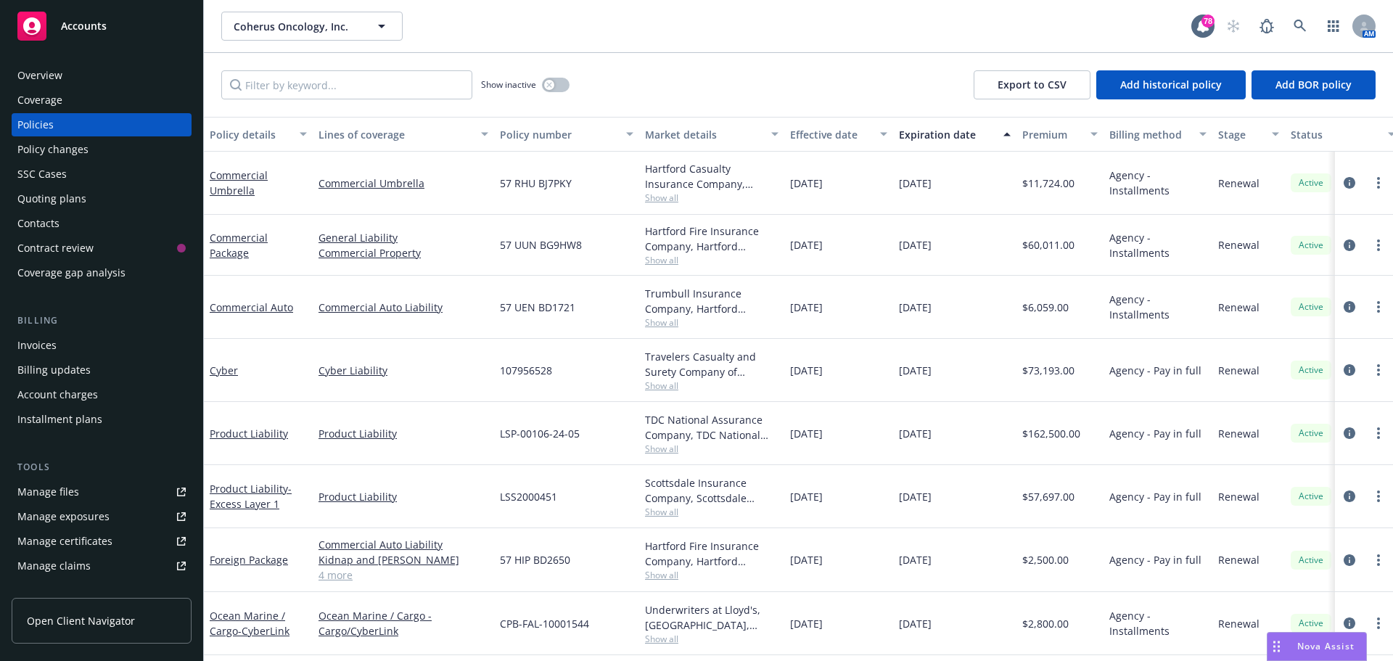
click at [666, 448] on span "Show all" at bounding box center [712, 449] width 134 height 12
click at [982, 509] on div "12/16/2025" at bounding box center [954, 496] width 123 height 63
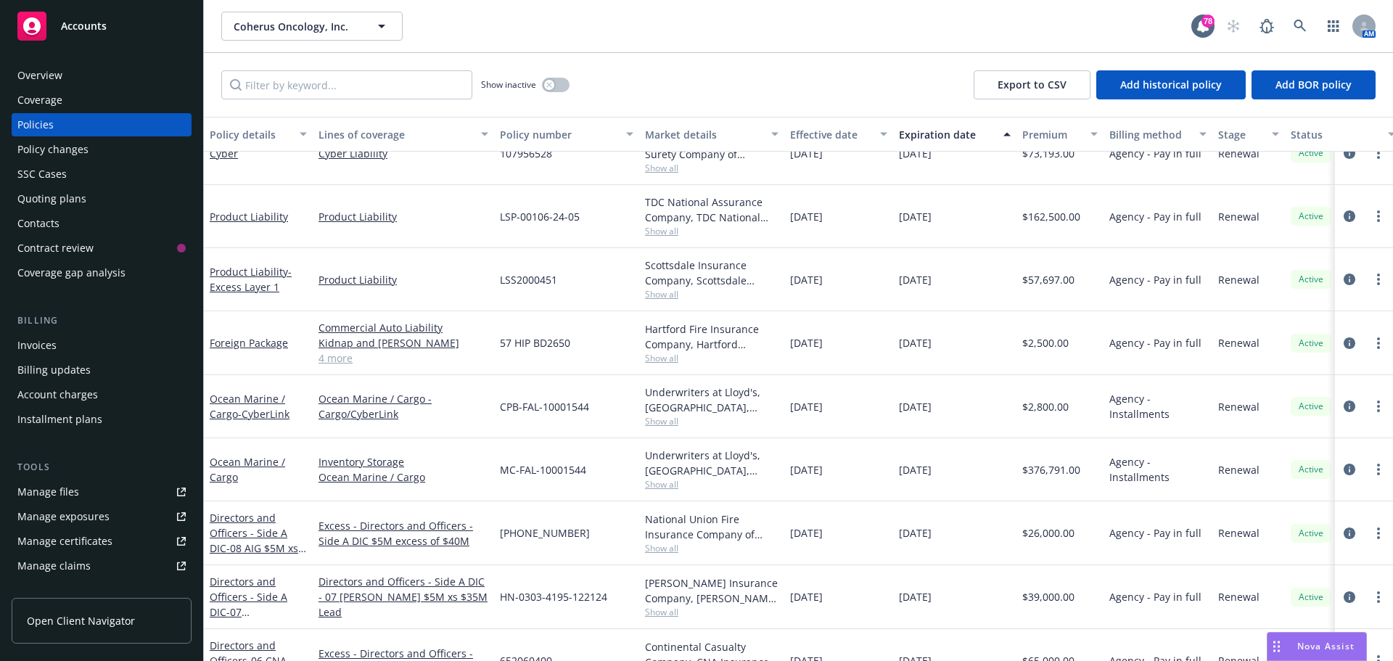
scroll to position [218, 0]
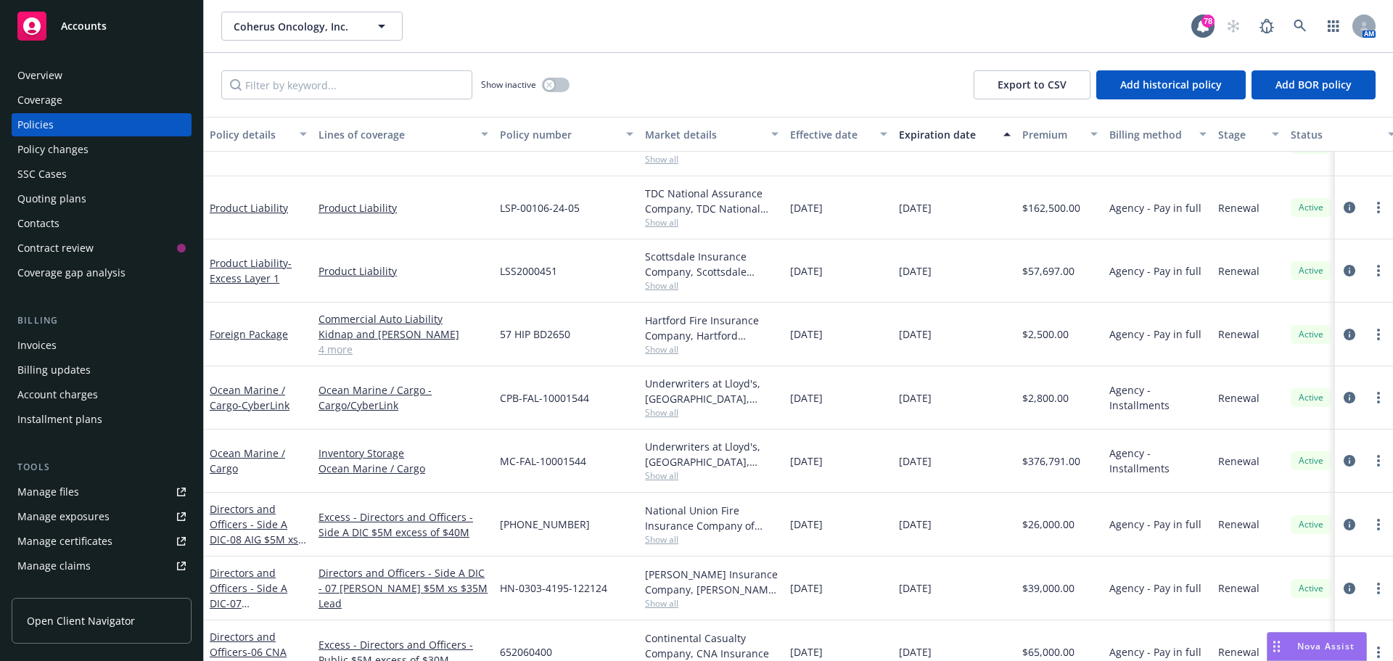
click at [649, 480] on span "Show all" at bounding box center [712, 475] width 134 height 12
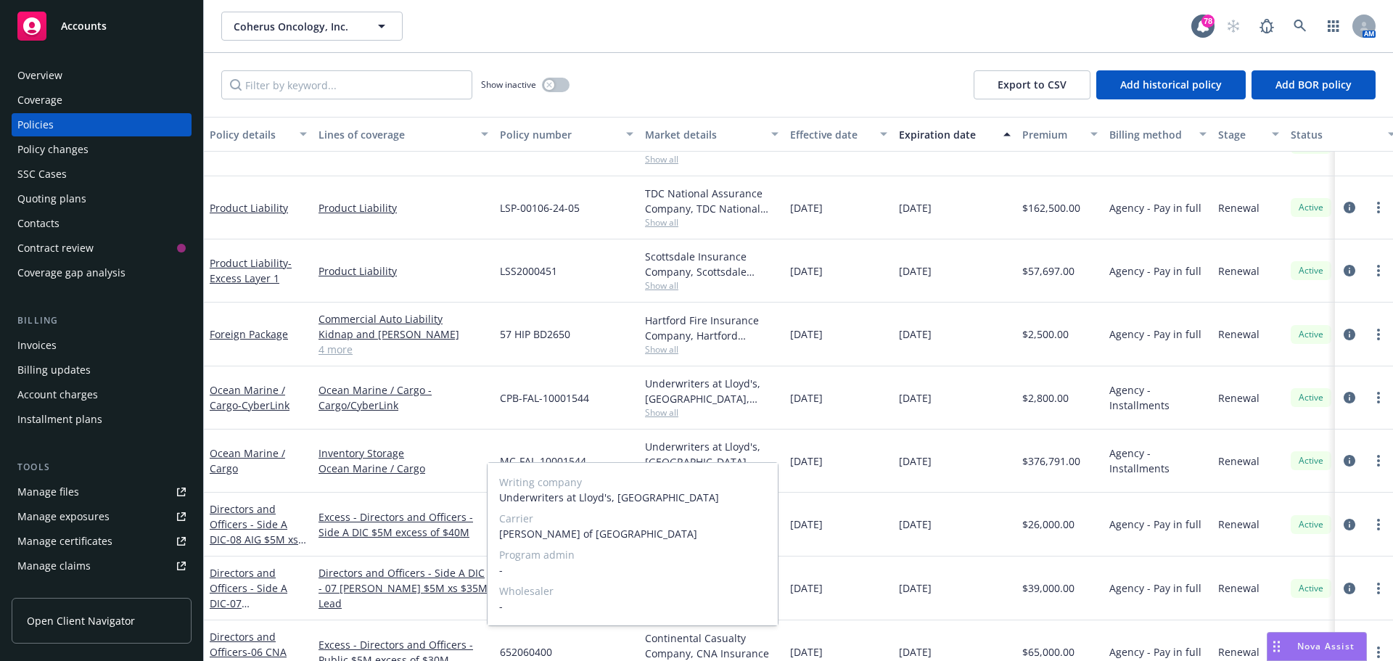
scroll to position [290, 0]
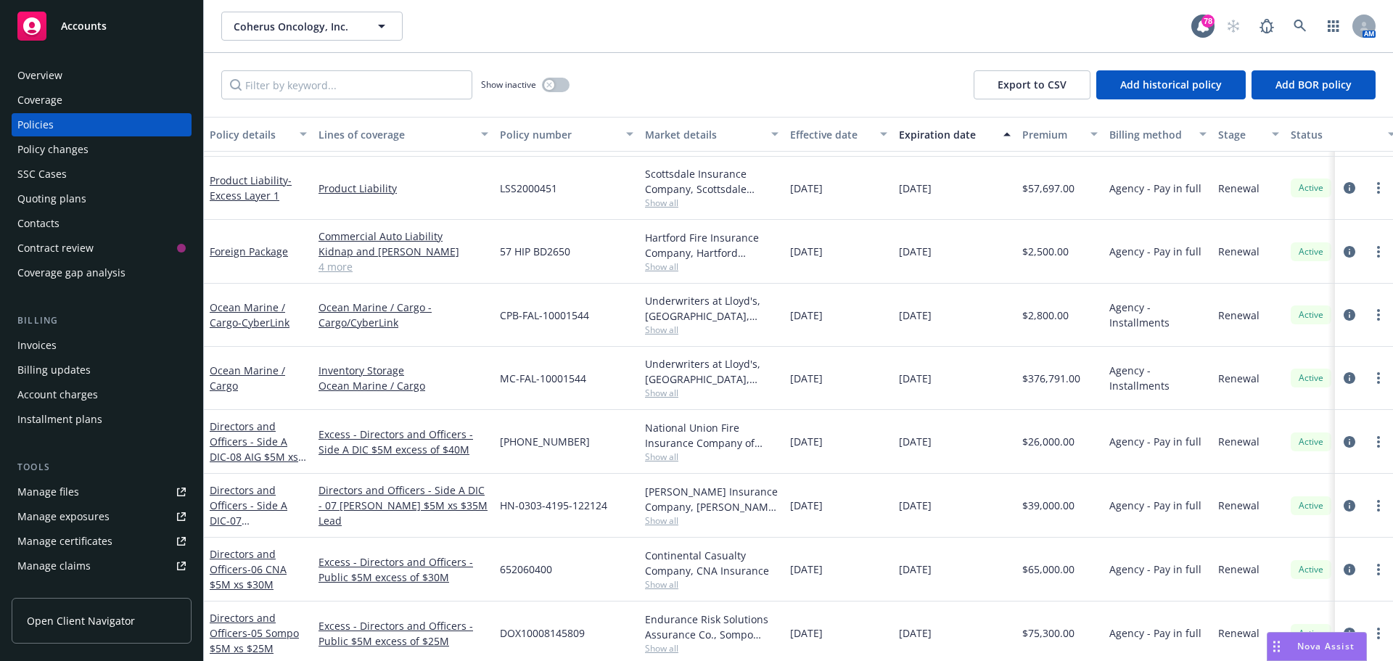
click at [986, 448] on div "12/21/2025" at bounding box center [954, 442] width 123 height 64
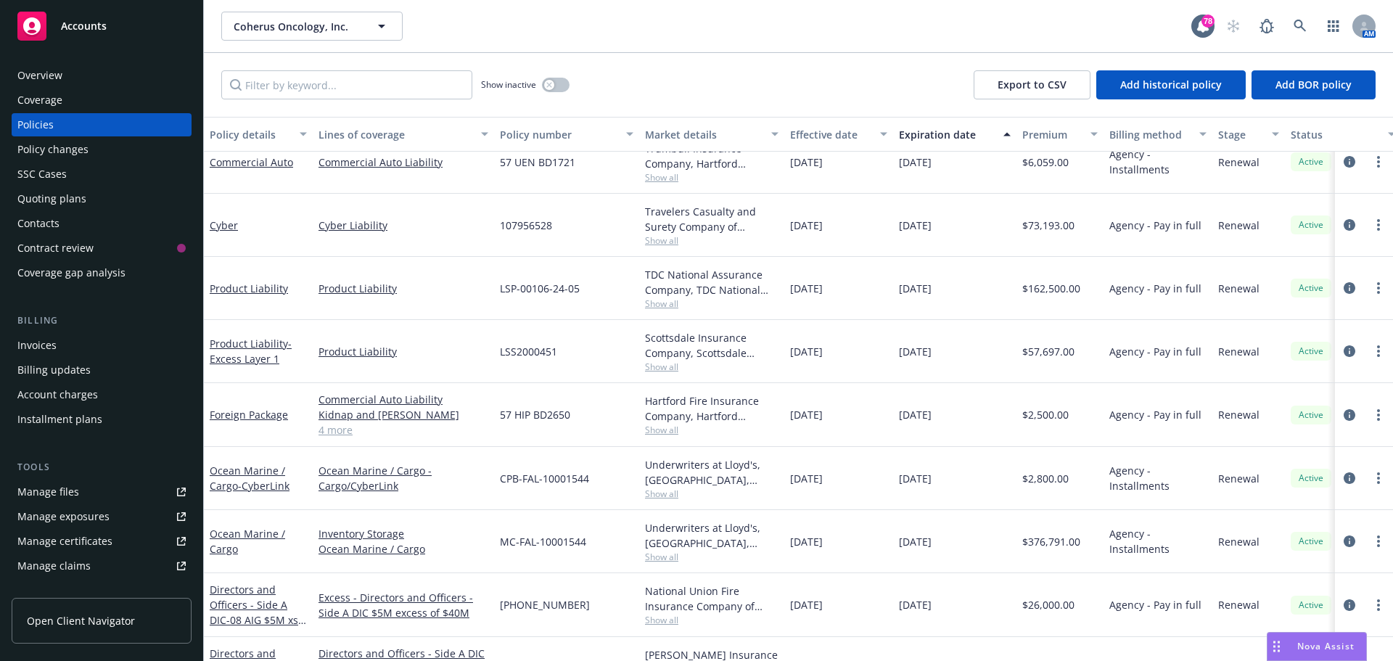
scroll to position [0, 0]
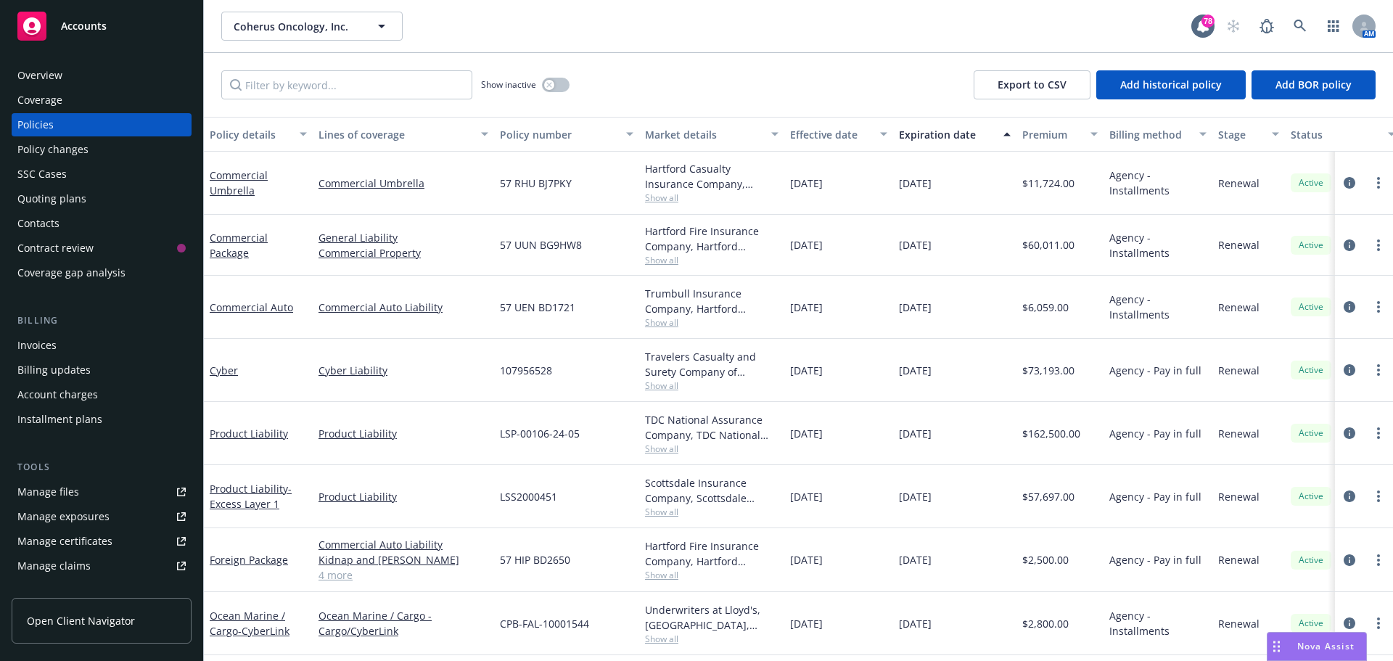
click at [89, 77] on div "Overview" at bounding box center [101, 75] width 168 height 23
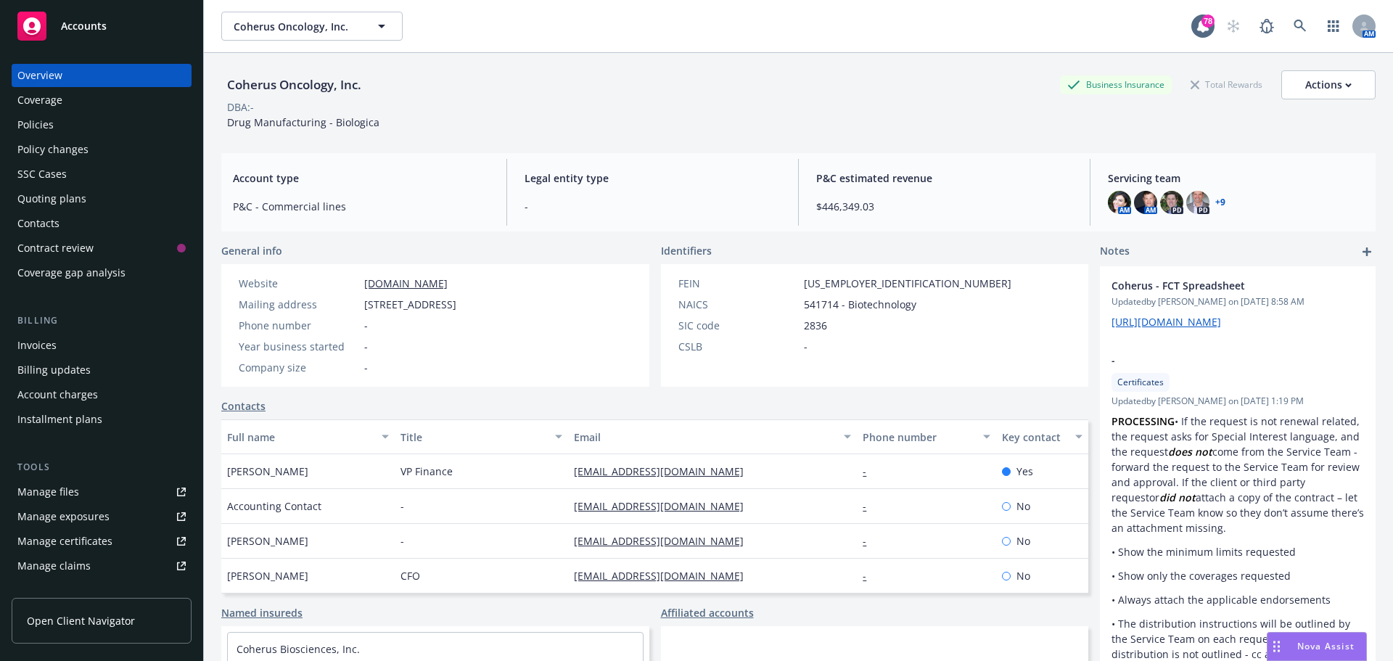
click at [1215, 202] on link "+ 9" at bounding box center [1220, 202] width 10 height 9
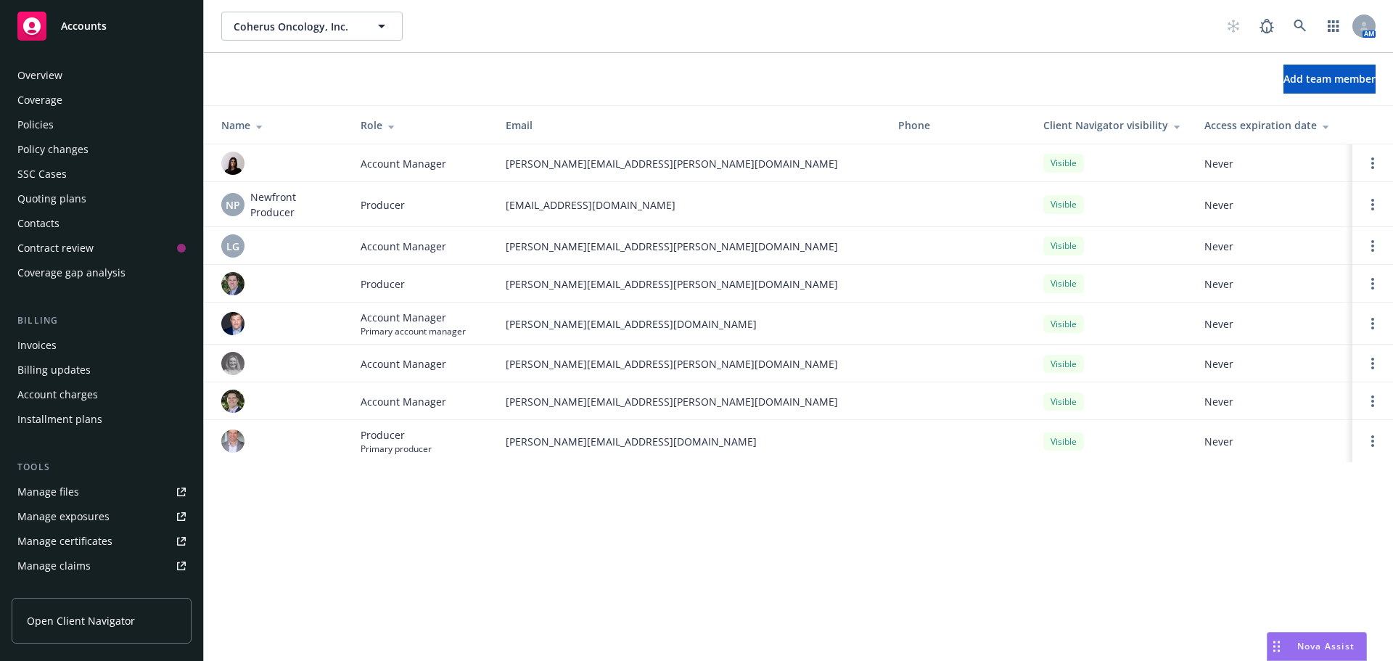
scroll to position [284, 0]
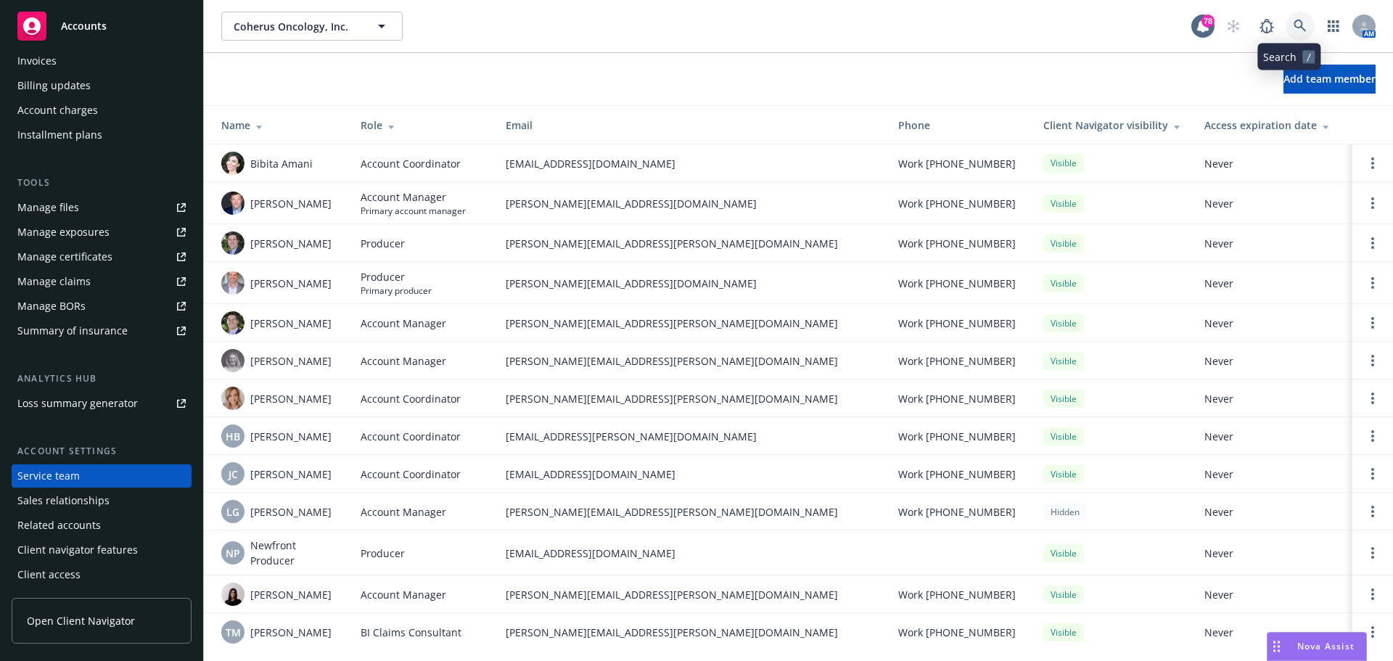
click at [1294, 23] on icon at bounding box center [1300, 26] width 13 height 13
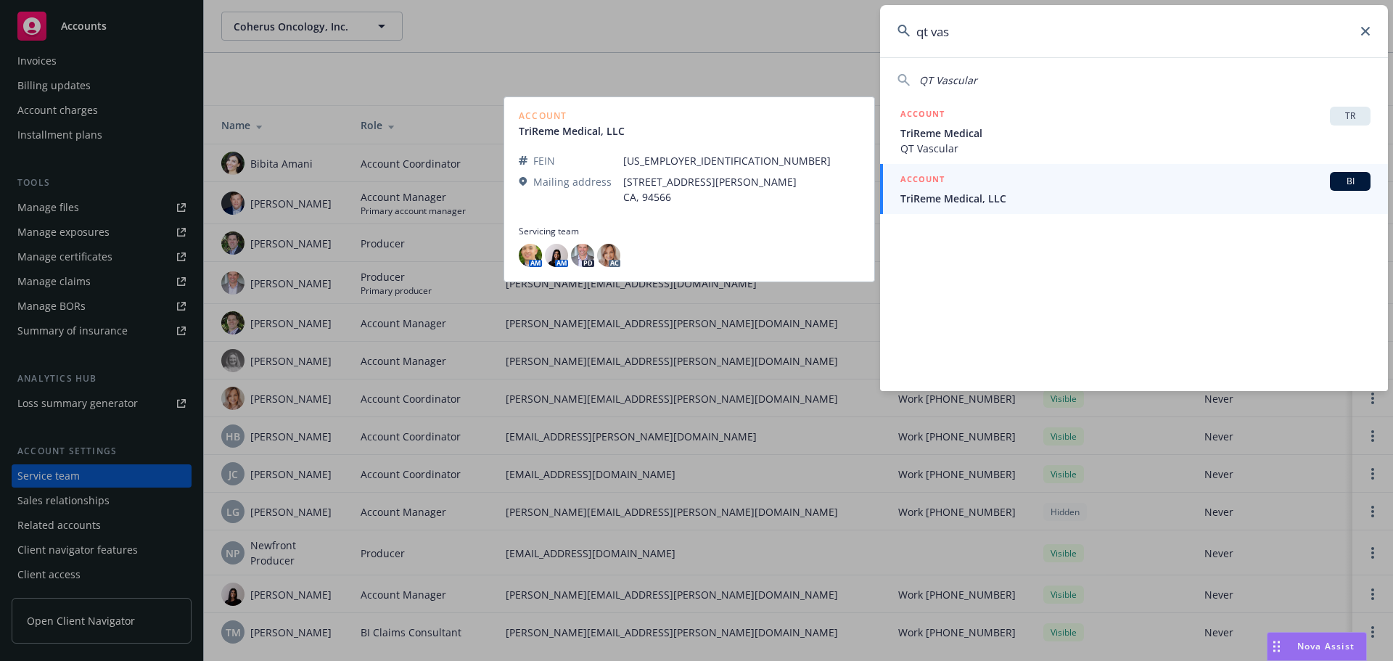
type input "qt vas"
click at [1037, 189] on div "ACCOUNT BI" at bounding box center [1136, 181] width 470 height 19
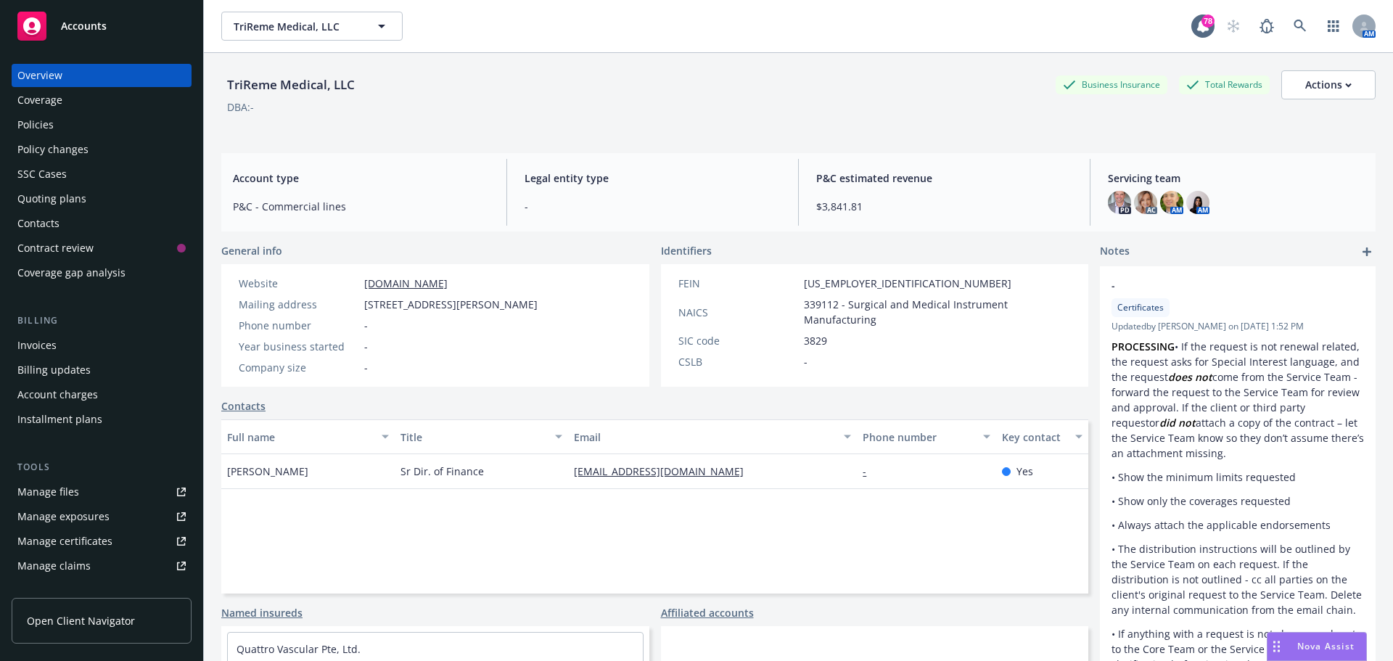
click at [75, 130] on div "Policies" at bounding box center [101, 124] width 168 height 23
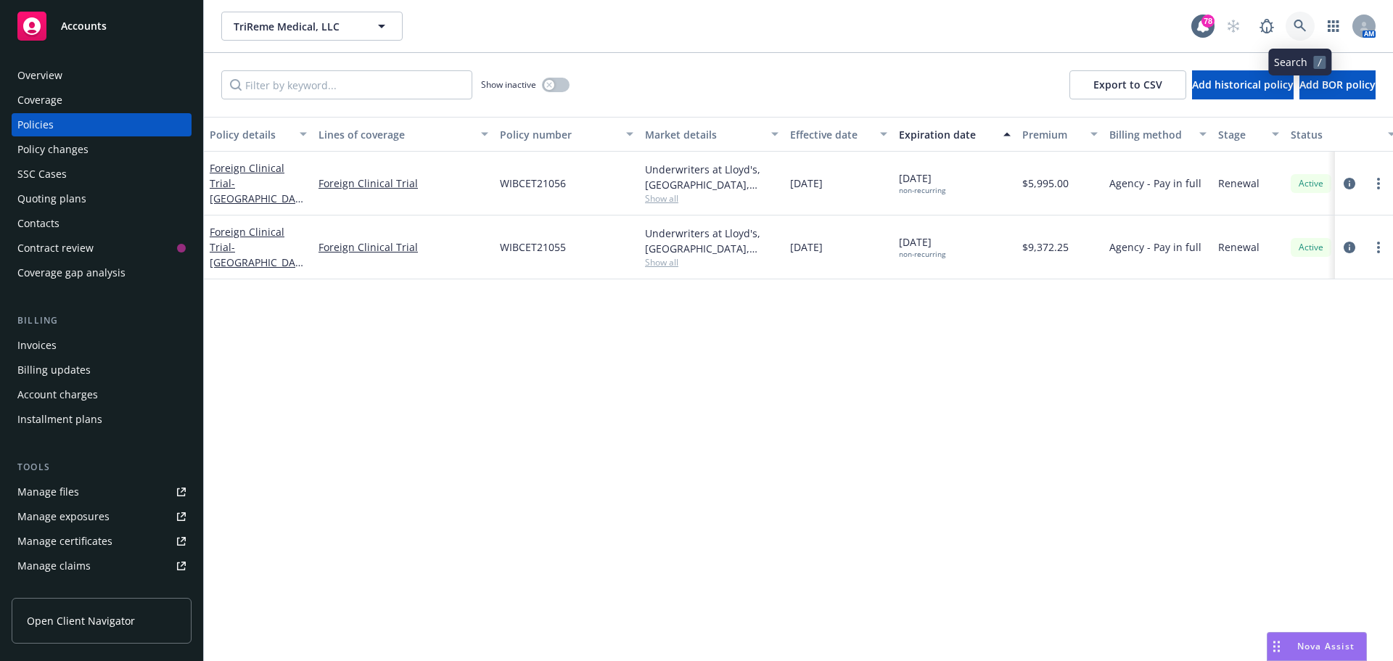
click at [1295, 25] on icon at bounding box center [1300, 26] width 12 height 12
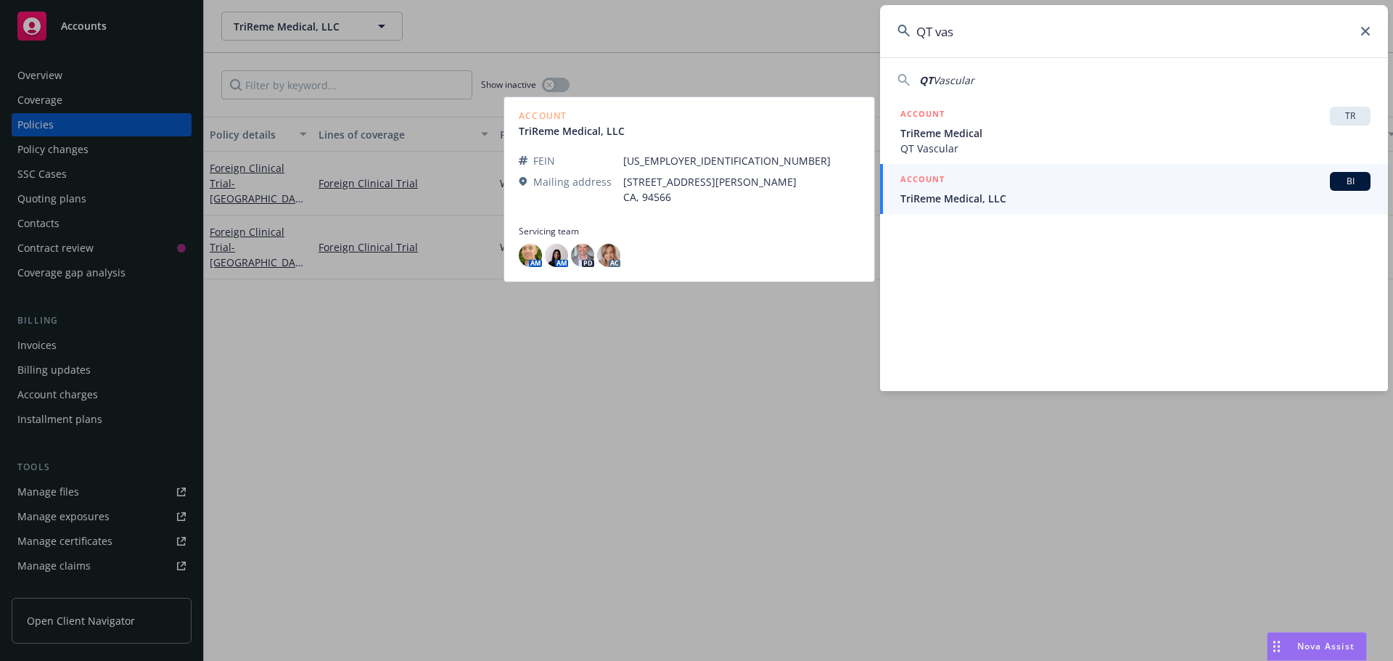
type input "QT vas"
click at [1007, 192] on span "TriReme Medical, LLC" at bounding box center [1136, 198] width 470 height 15
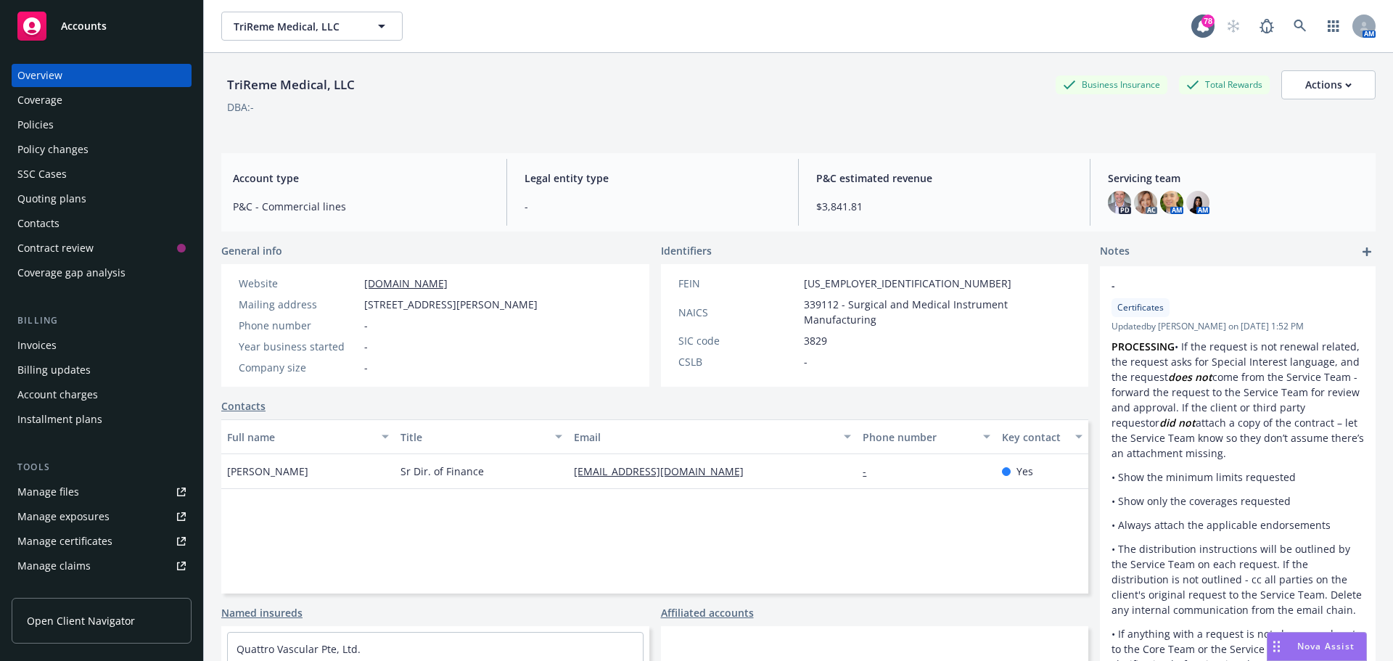
click at [42, 125] on div "Policies" at bounding box center [35, 124] width 36 height 23
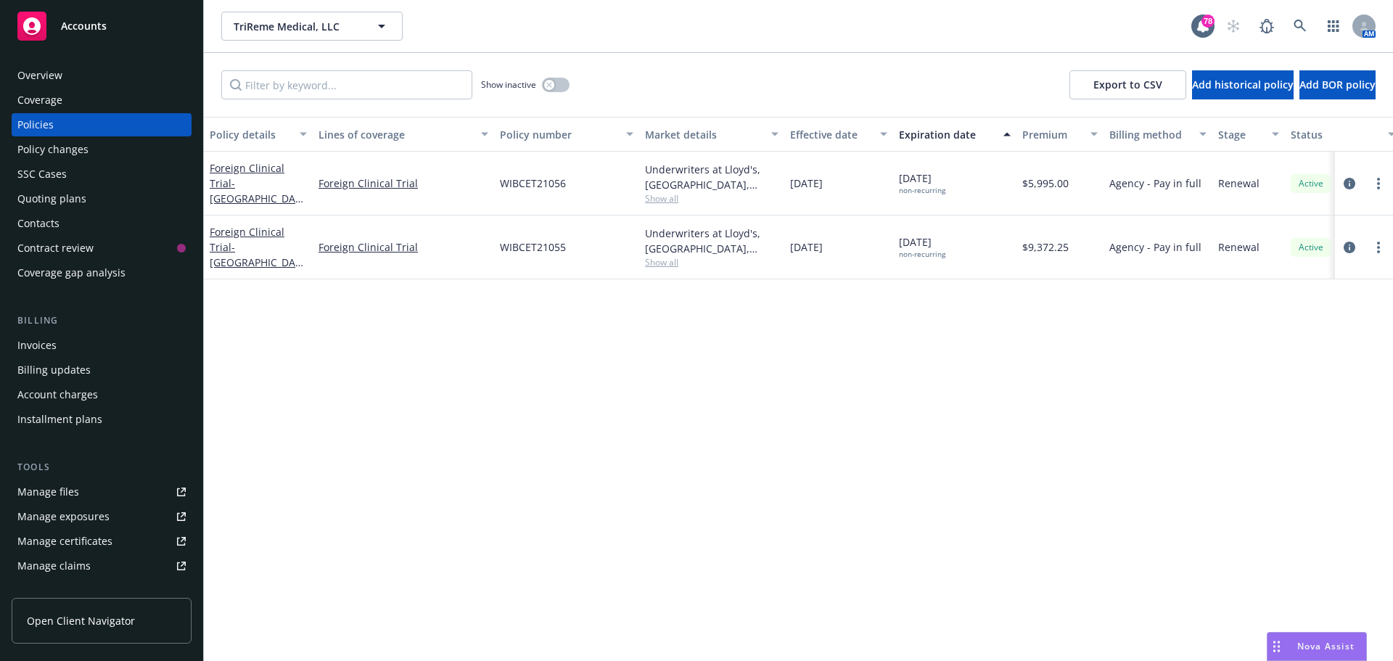
click at [60, 94] on div "Coverage" at bounding box center [39, 100] width 45 height 23
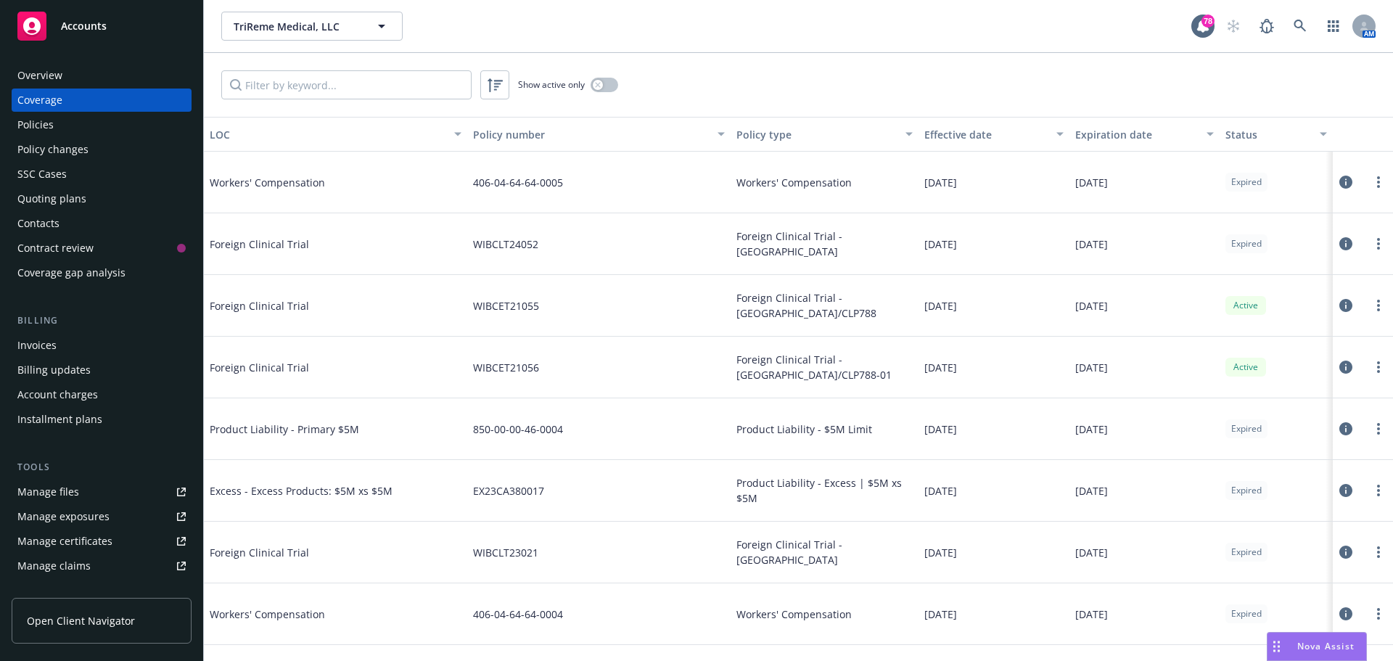
click at [48, 77] on div "Overview" at bounding box center [39, 75] width 45 height 23
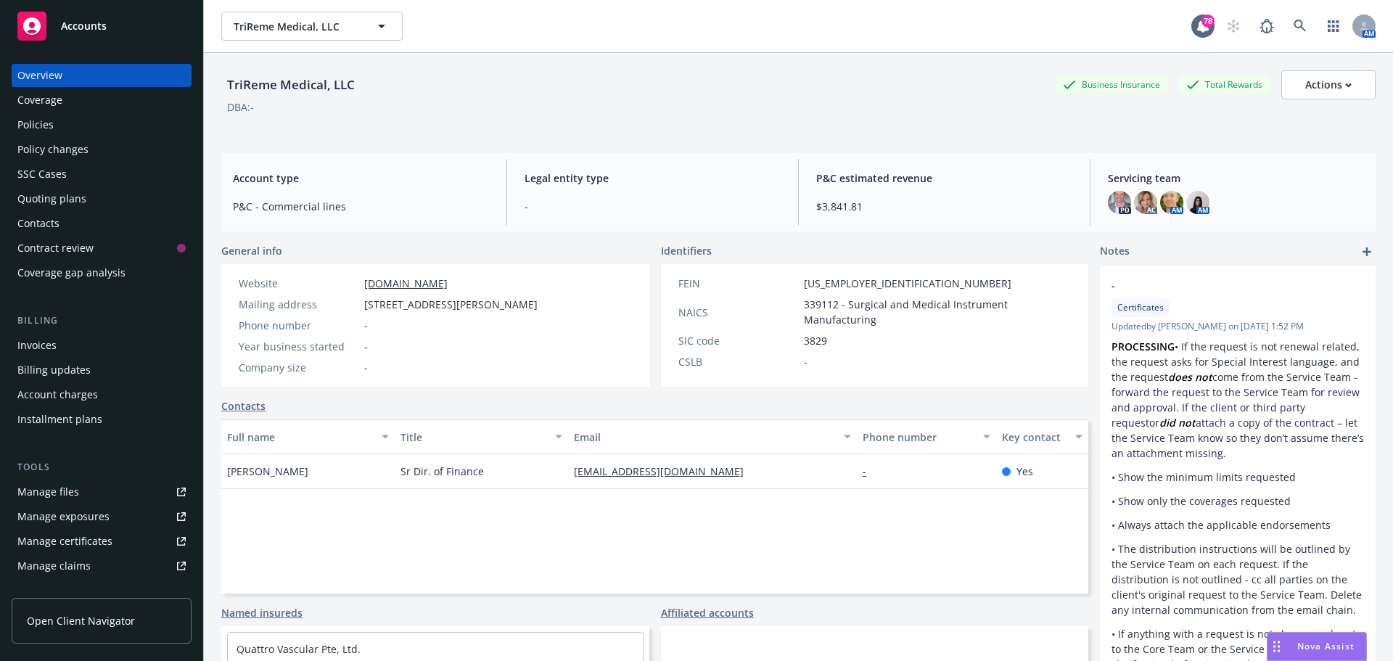
click at [57, 123] on div "Policies" at bounding box center [101, 124] width 168 height 23
